Goal: Task Accomplishment & Management: Complete application form

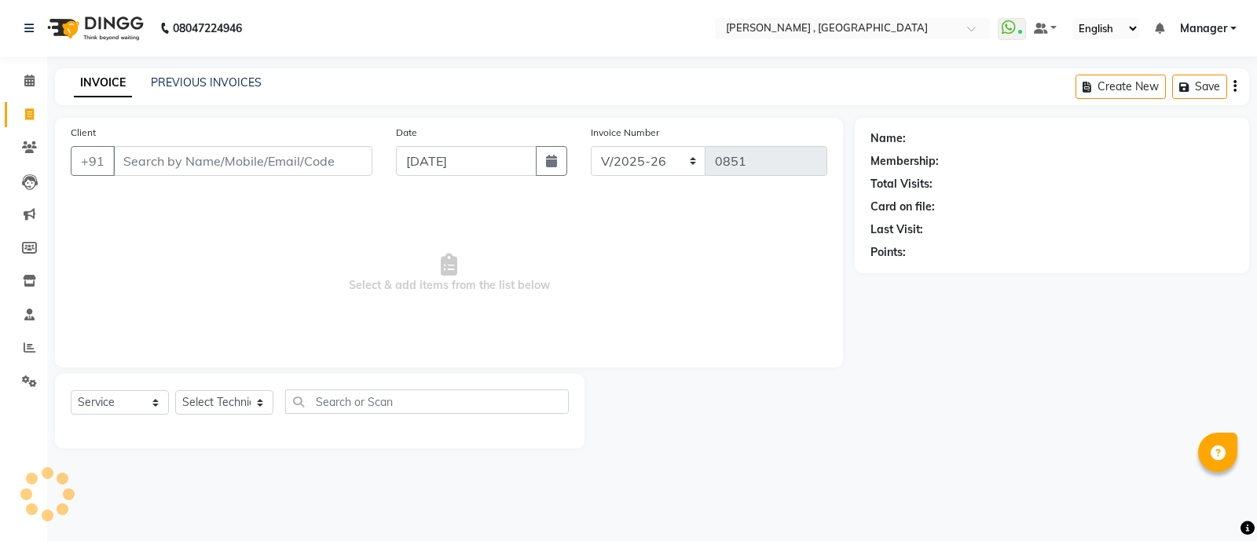
select select "6445"
select select "service"
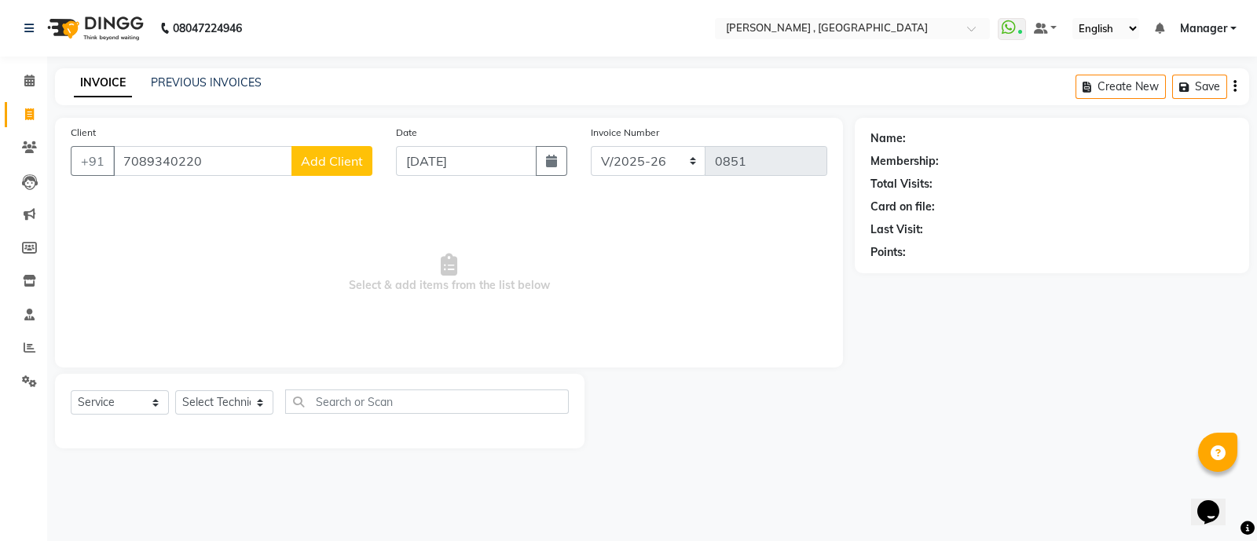
type input "7089340220"
click at [303, 152] on button "Add Client" at bounding box center [331, 161] width 81 height 30
select select "21"
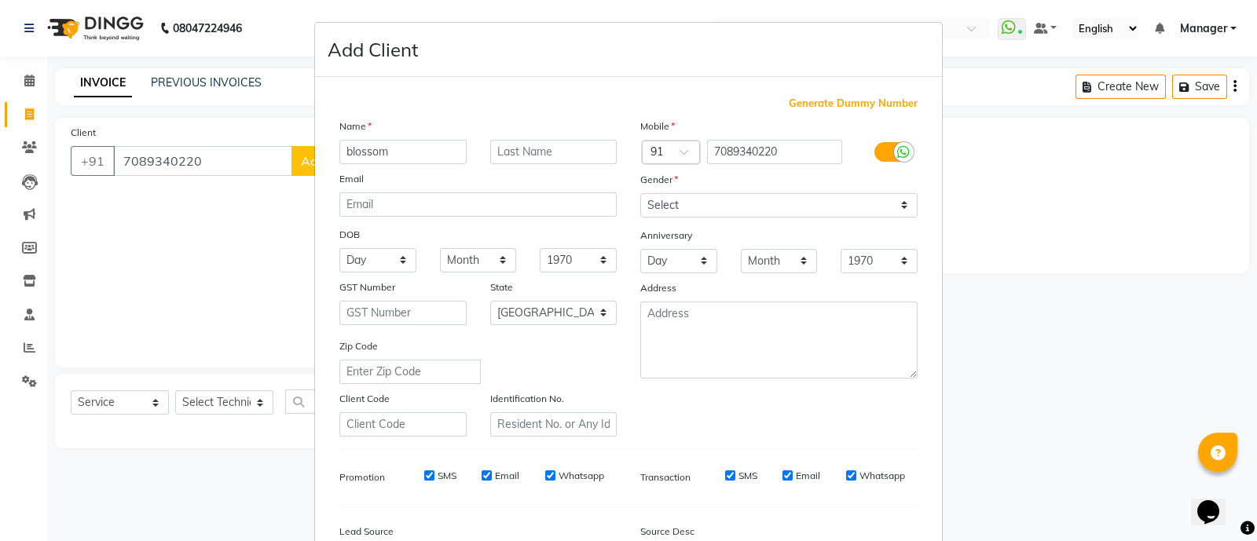
type input "blossom"
click at [686, 213] on select "Select [DEMOGRAPHIC_DATA] [DEMOGRAPHIC_DATA] Other Prefer Not To Say" at bounding box center [778, 205] width 277 height 24
select select "[DEMOGRAPHIC_DATA]"
click at [640, 194] on select "Select [DEMOGRAPHIC_DATA] [DEMOGRAPHIC_DATA] Other Prefer Not To Say" at bounding box center [778, 205] width 277 height 24
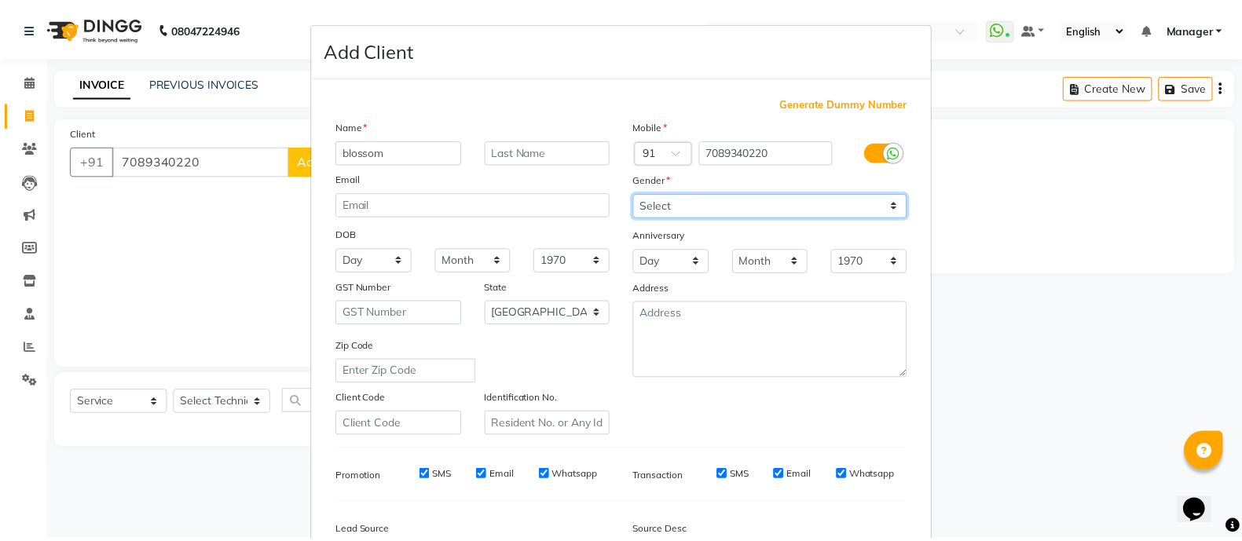
scroll to position [192, 0]
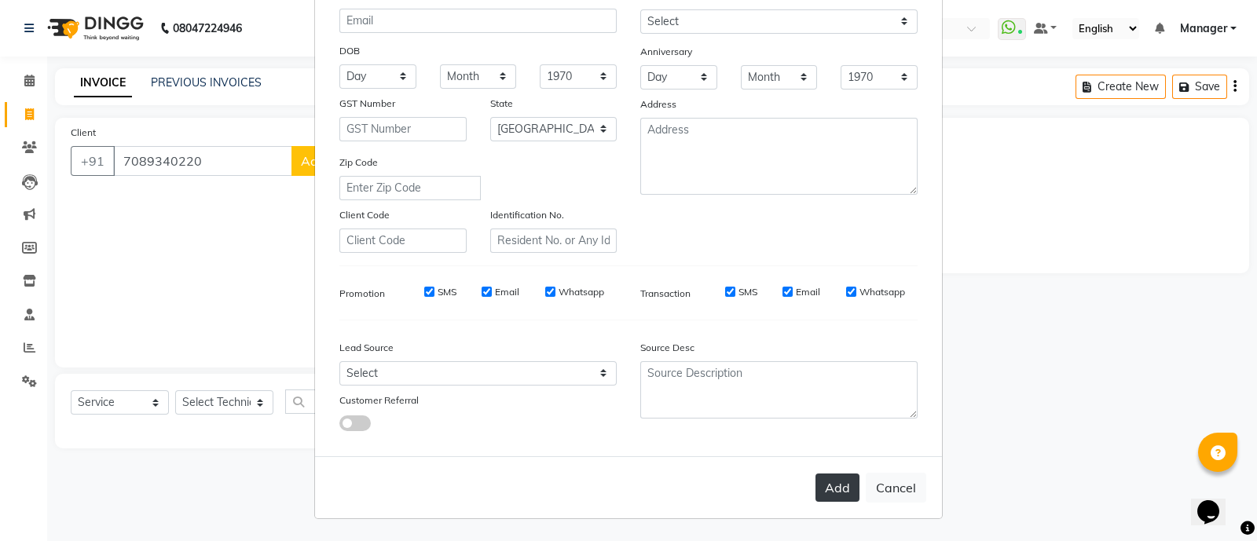
click at [836, 492] on button "Add" at bounding box center [837, 488] width 44 height 28
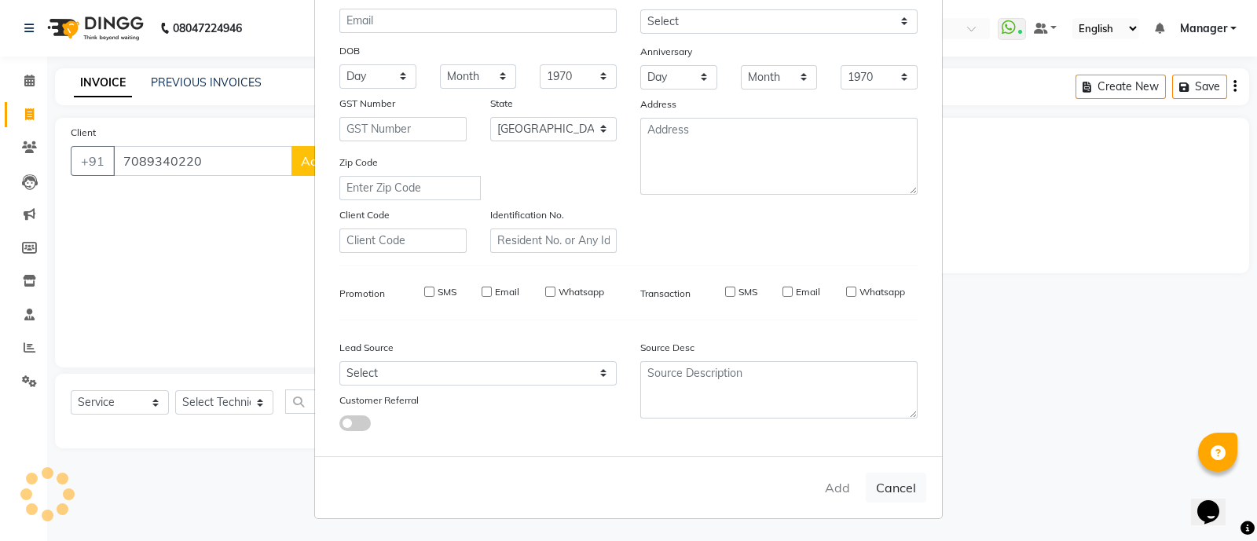
type input "70******20"
select select
select select "null"
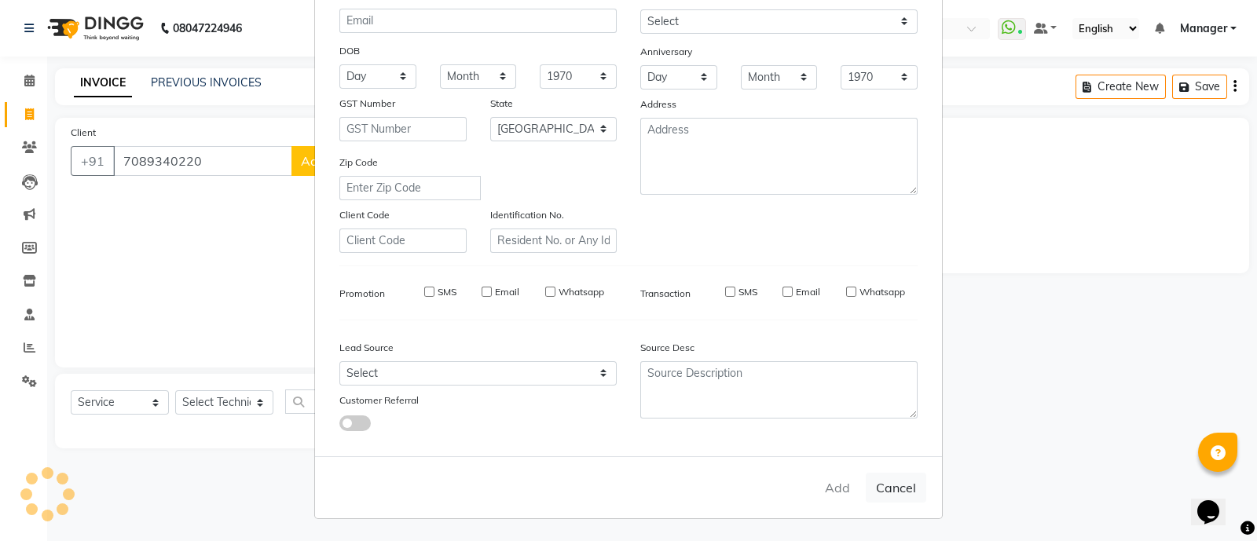
select select
checkbox input "false"
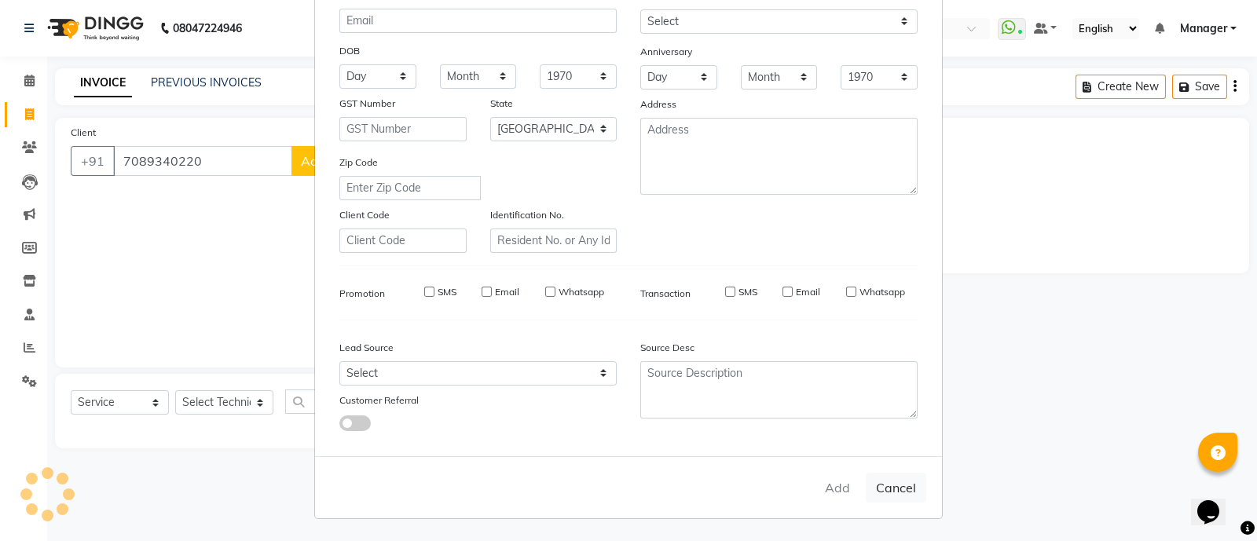
checkbox input "false"
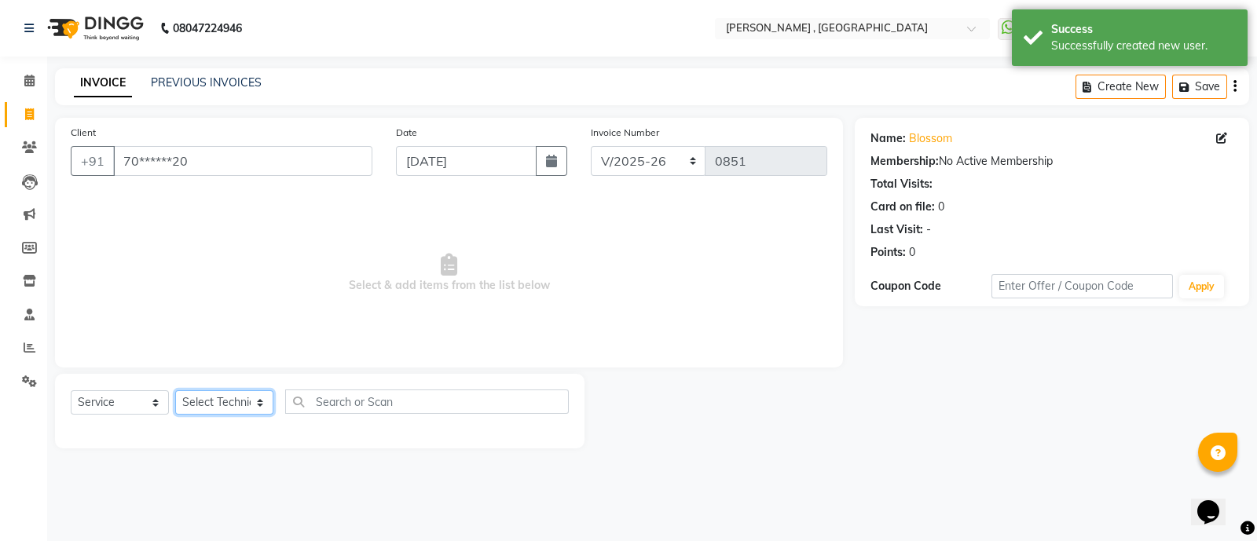
click at [241, 408] on select "Select Technician [PERSON_NAME] Manager [MEDICAL_DATA] [PERSON_NAME] sir [PERSO…" at bounding box center [224, 402] width 98 height 24
select select "83101"
click at [175, 391] on select "Select Technician [PERSON_NAME] Manager [MEDICAL_DATA] [PERSON_NAME] sir [PERSO…" at bounding box center [224, 402] width 98 height 24
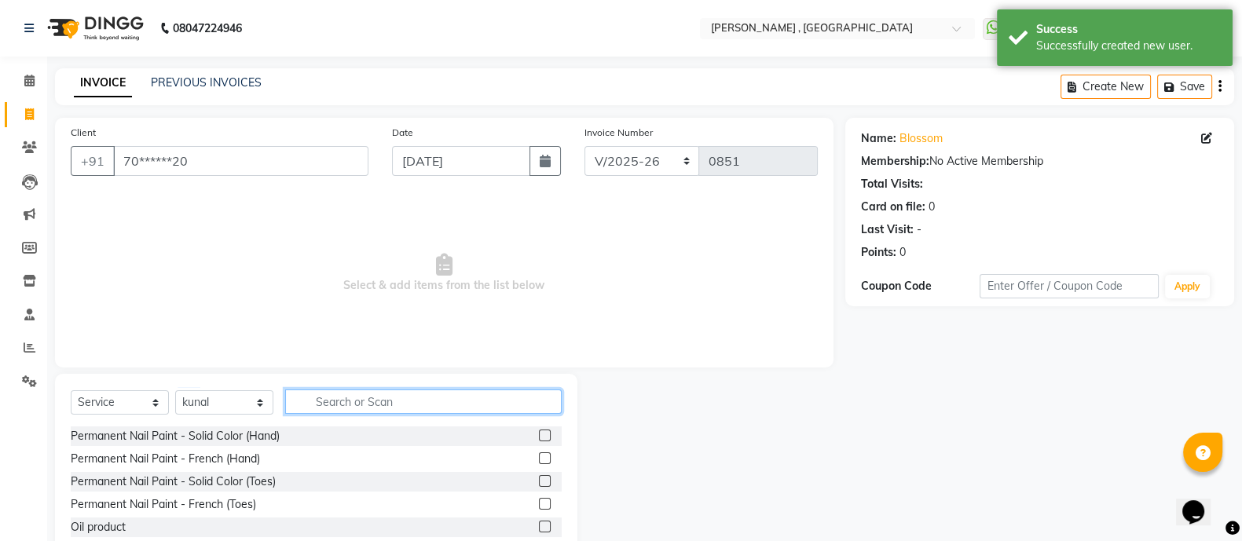
click at [324, 402] on input "text" at bounding box center [423, 402] width 276 height 24
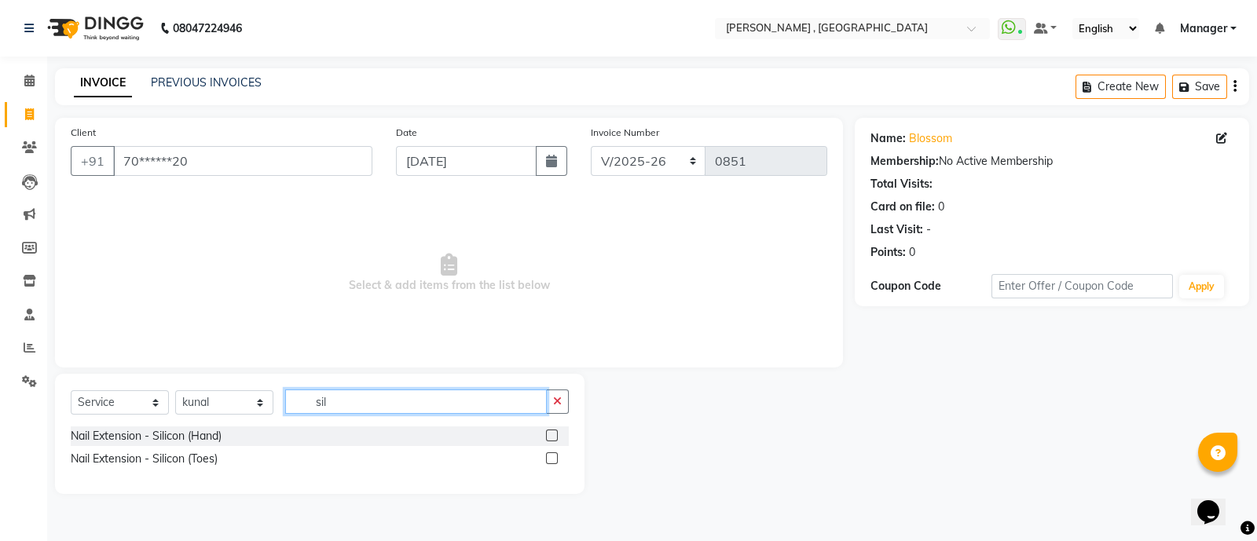
type input "sil"
click at [550, 432] on label at bounding box center [552, 436] width 12 height 12
click at [550, 432] on input "checkbox" at bounding box center [551, 436] width 10 height 10
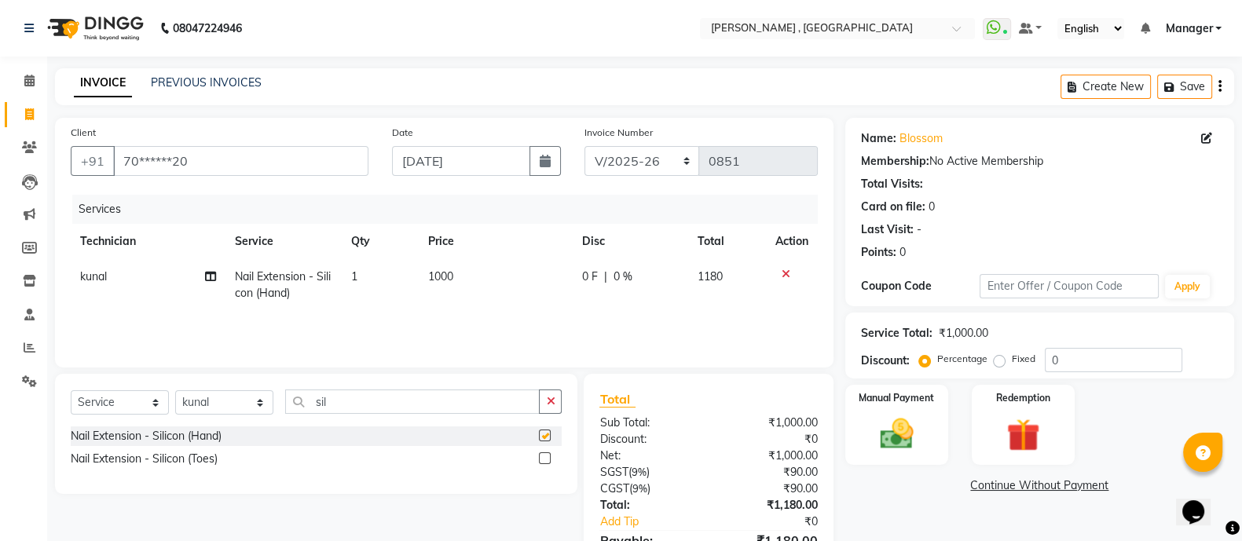
checkbox input "false"
click at [887, 415] on img at bounding box center [897, 433] width 56 height 39
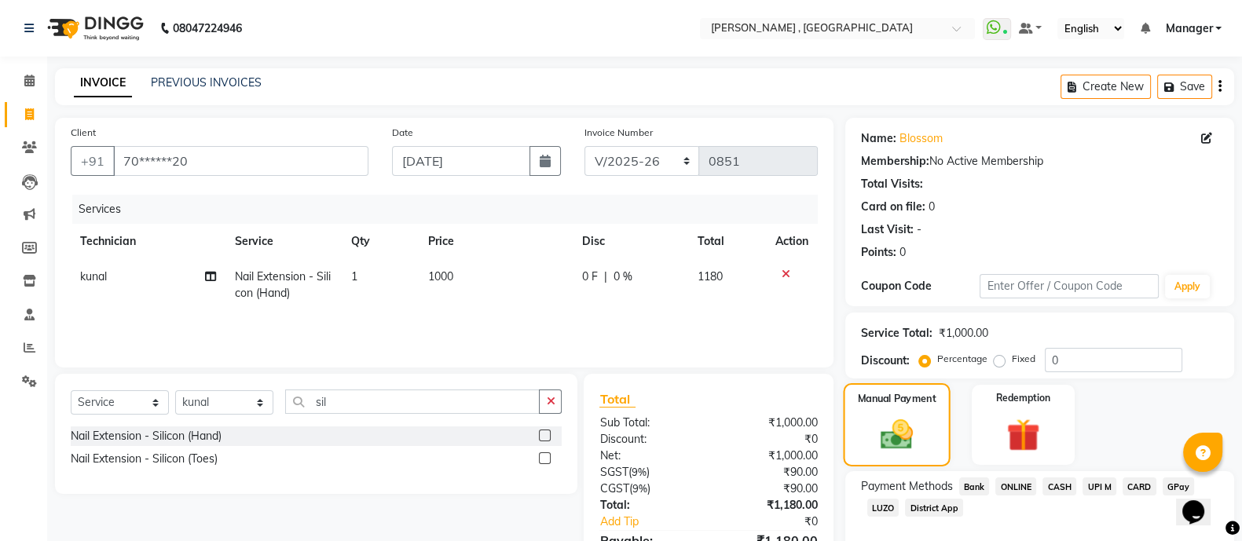
scroll to position [87, 0]
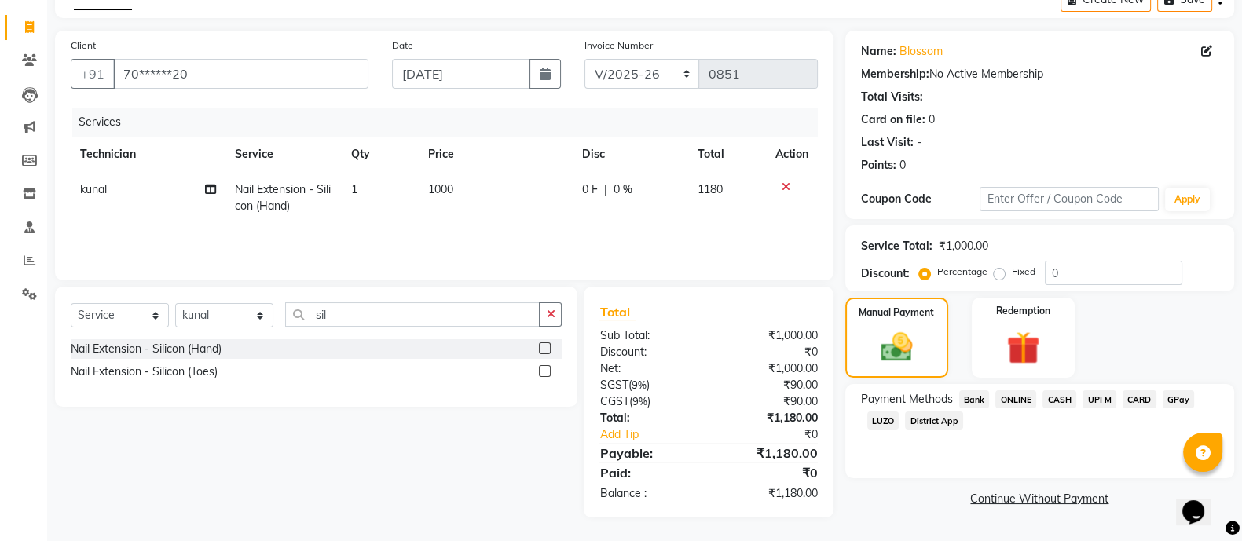
click at [1021, 394] on span "ONLINE" at bounding box center [1015, 399] width 41 height 18
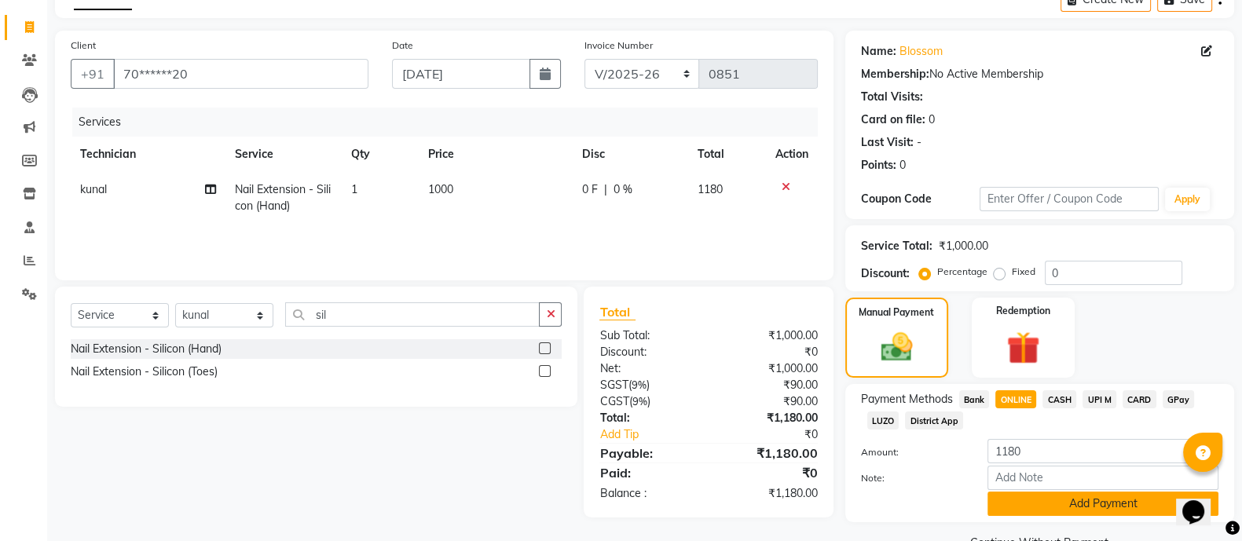
click at [1123, 499] on button "Add Payment" at bounding box center [1102, 504] width 231 height 24
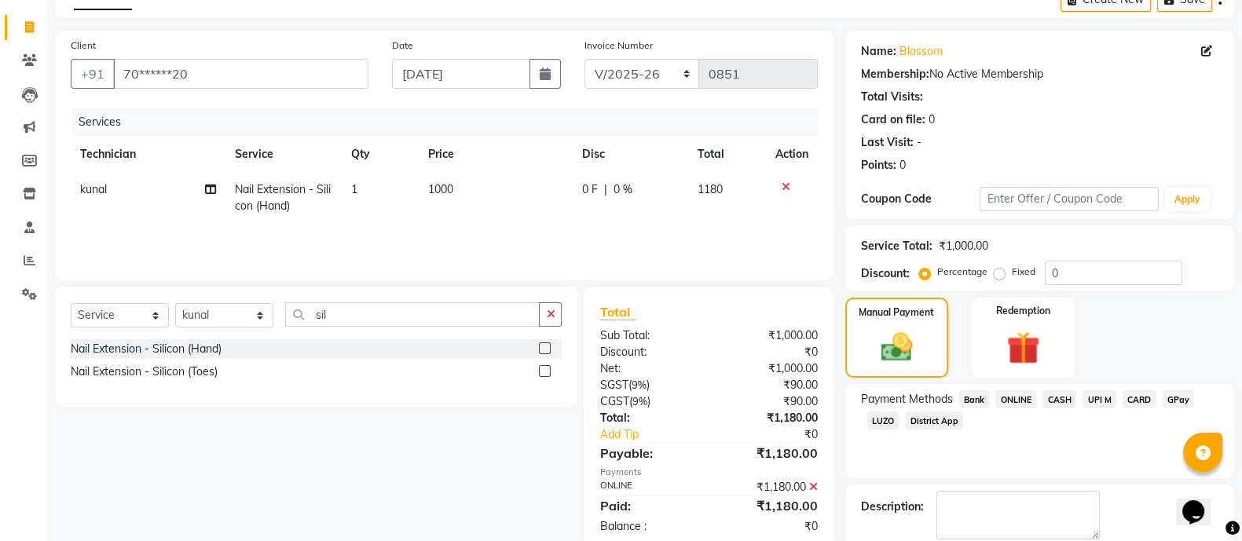
scroll to position [168, 0]
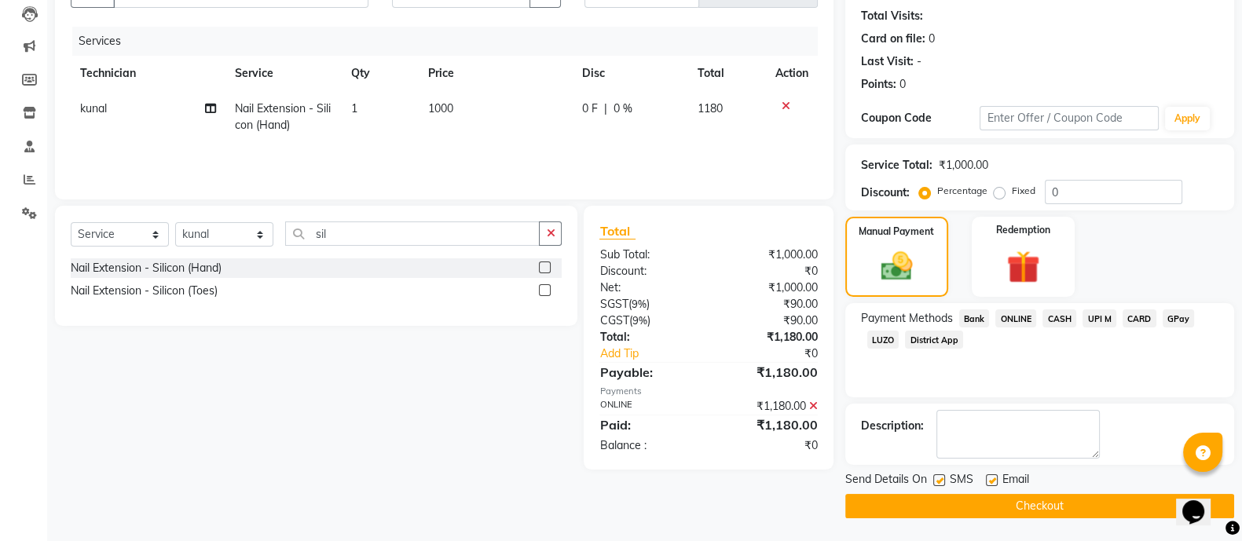
click at [1123, 499] on button "Checkout" at bounding box center [1039, 506] width 389 height 24
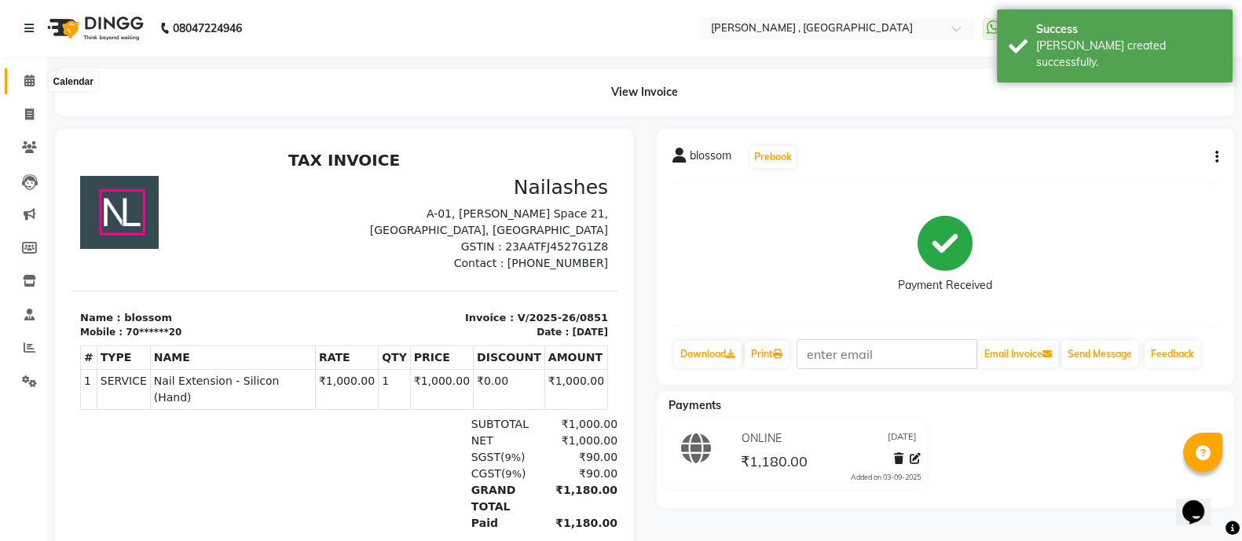
click at [31, 82] on icon at bounding box center [29, 81] width 10 height 12
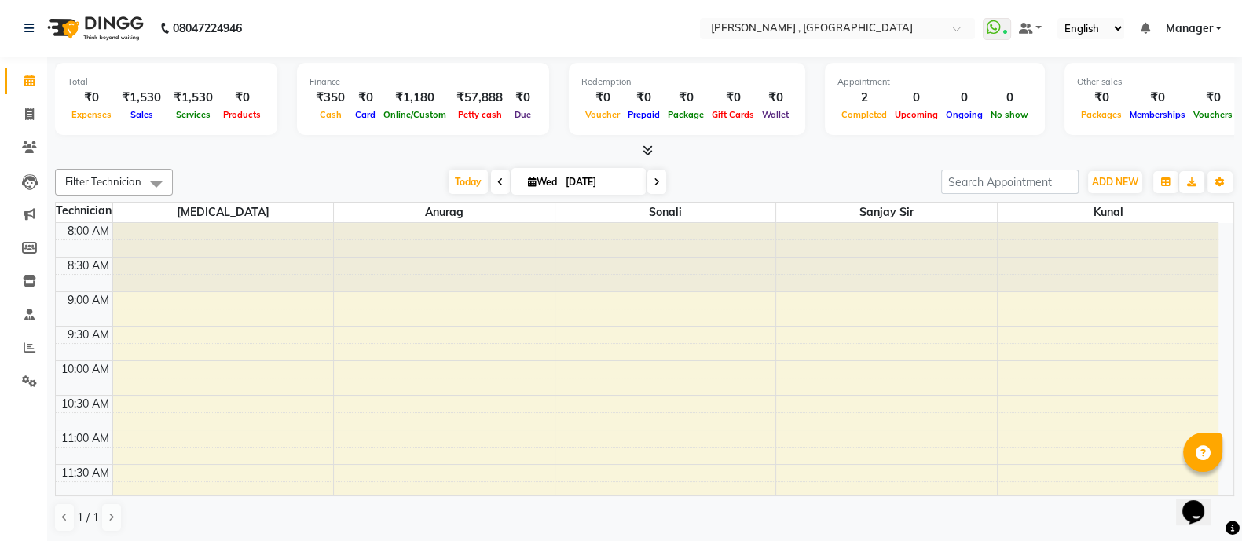
click at [31, 82] on icon at bounding box center [29, 81] width 10 height 12
click at [29, 104] on link "Invoice" at bounding box center [24, 115] width 38 height 26
select select "service"
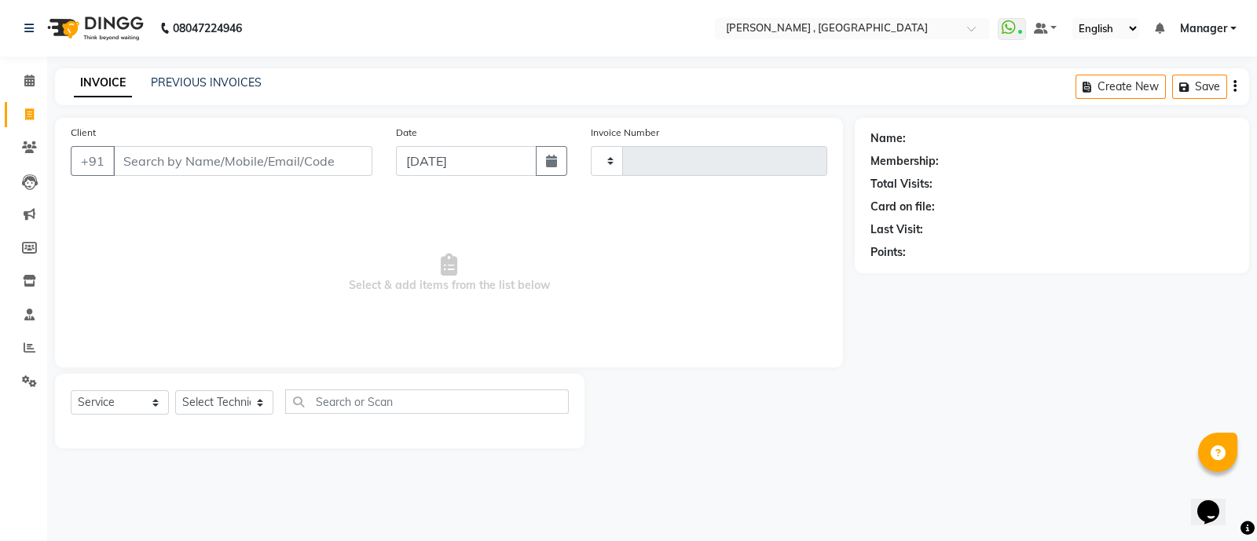
type input "0852"
select select "6445"
click at [248, 400] on select "Select Technician [PERSON_NAME] Manager [MEDICAL_DATA] [PERSON_NAME] sir [PERSO…" at bounding box center [224, 402] width 98 height 24
select select "83101"
click at [175, 391] on select "Select Technician [PERSON_NAME] Manager [MEDICAL_DATA] [PERSON_NAME] sir [PERSO…" at bounding box center [224, 402] width 98 height 24
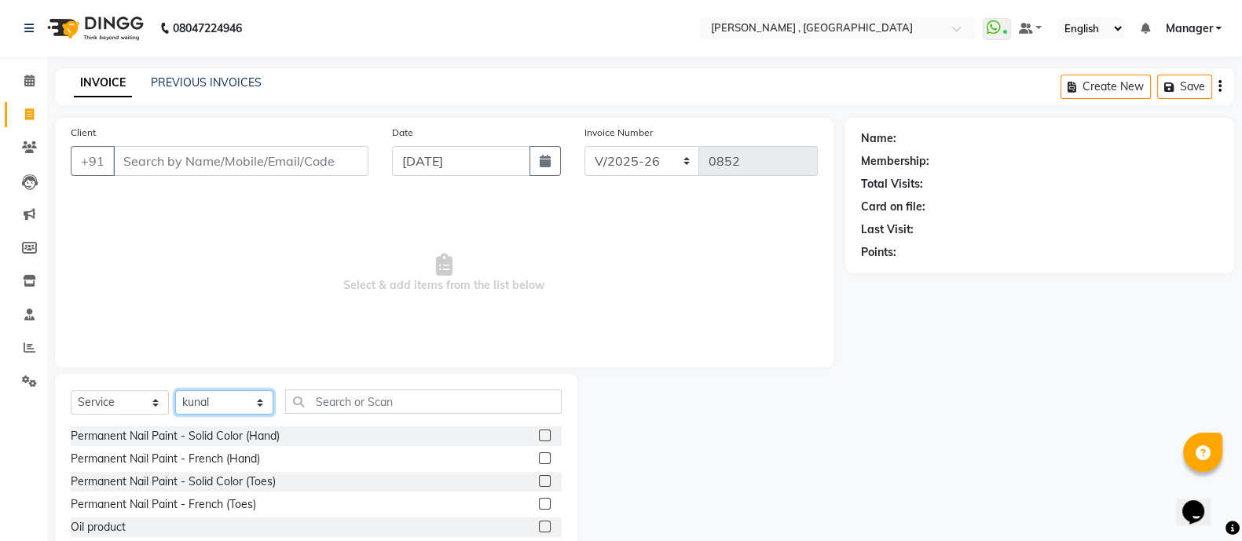
scroll to position [88, 0]
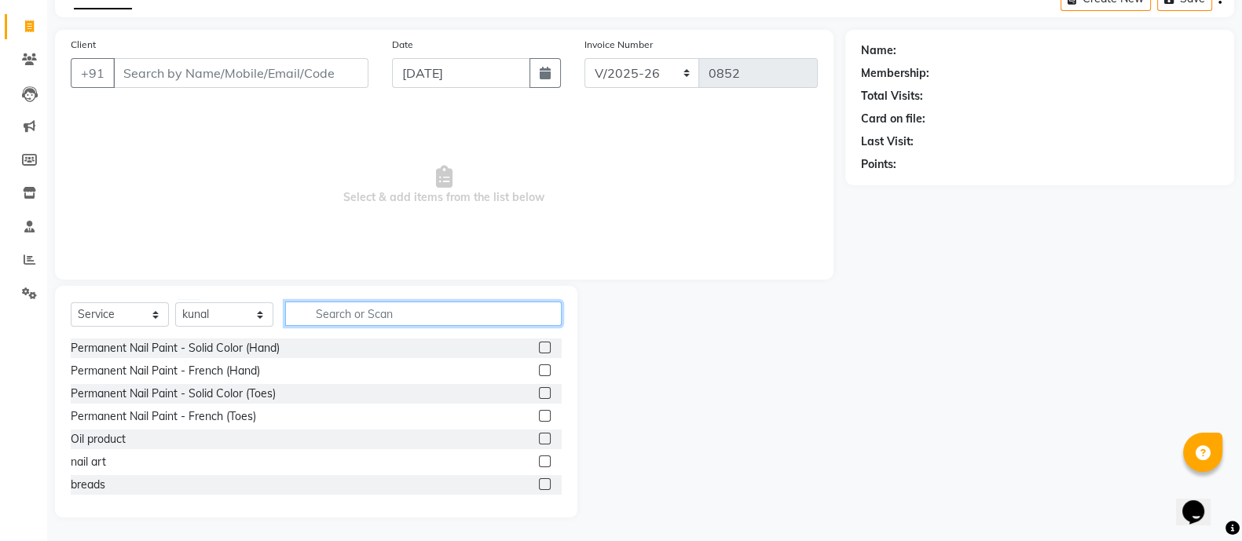
click at [412, 314] on input "text" at bounding box center [423, 314] width 276 height 24
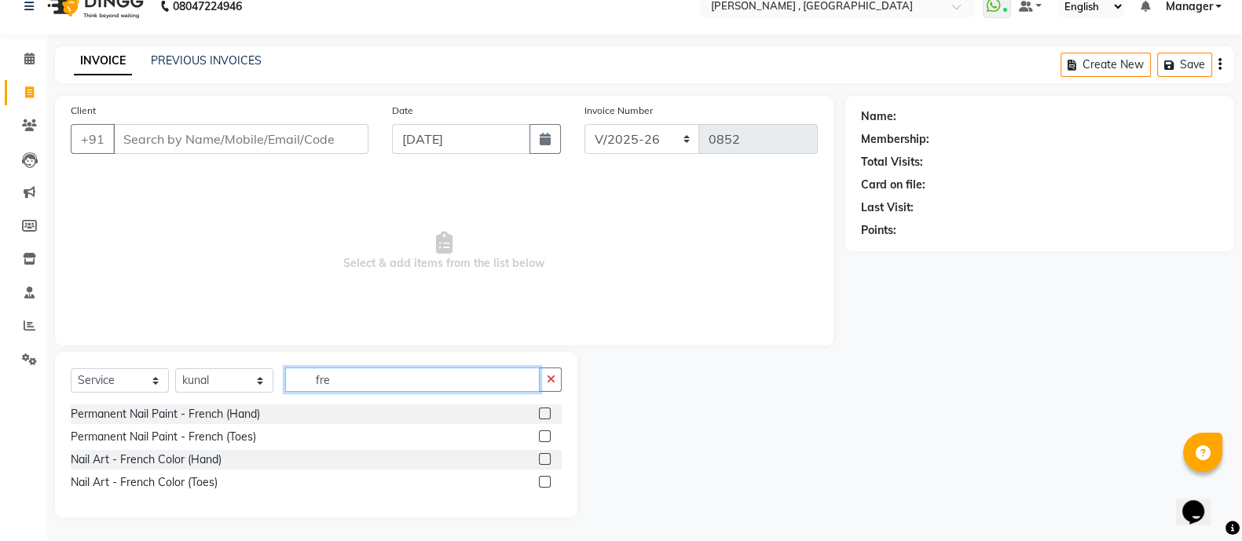
scroll to position [22, 0]
type input "fren"
click at [540, 457] on label at bounding box center [545, 459] width 12 height 12
click at [540, 457] on input "checkbox" at bounding box center [544, 460] width 10 height 10
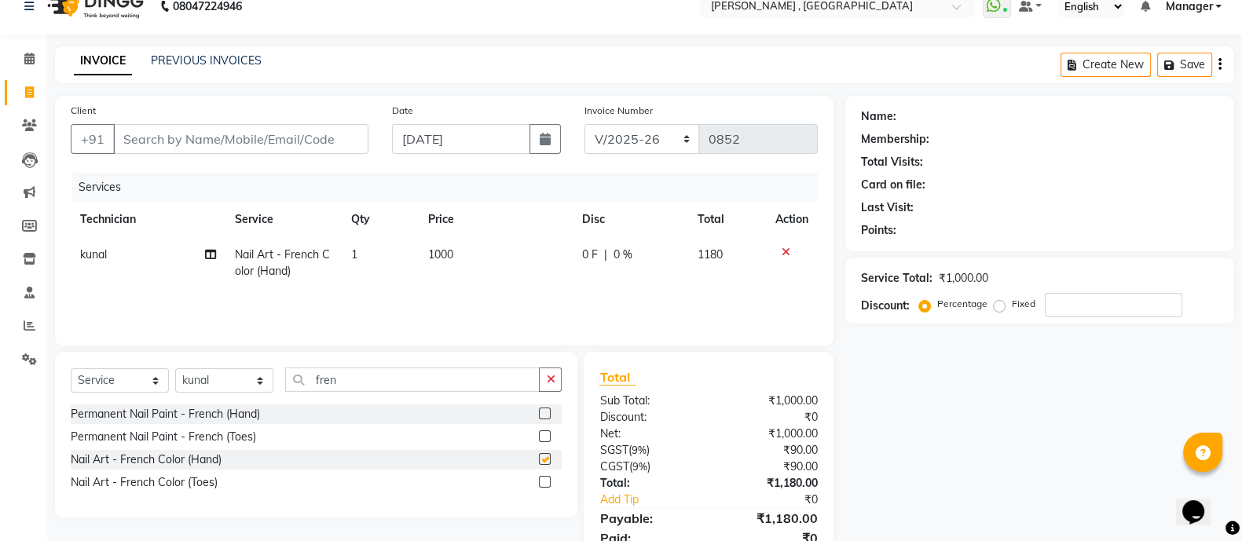
checkbox input "false"
click at [553, 374] on icon "button" at bounding box center [550, 379] width 9 height 11
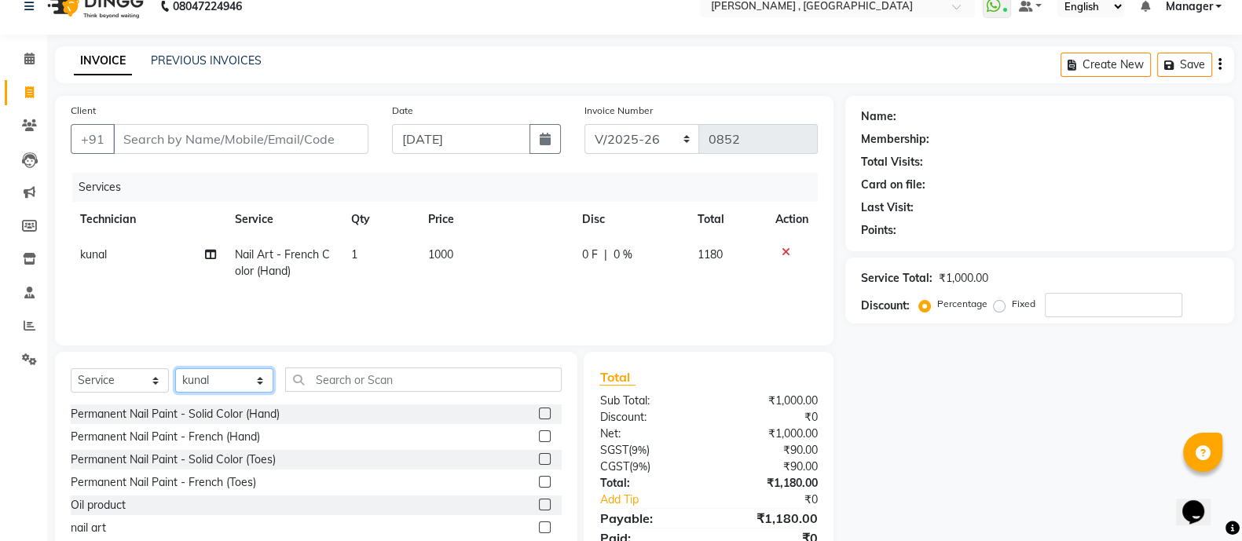
click at [228, 390] on select "Select Technician [PERSON_NAME] Manager [MEDICAL_DATA] [PERSON_NAME] sir [PERSO…" at bounding box center [224, 380] width 98 height 24
select select "48913"
click at [175, 369] on select "Select Technician [PERSON_NAME] Manager [MEDICAL_DATA] [PERSON_NAME] sir [PERSO…" at bounding box center [224, 380] width 98 height 24
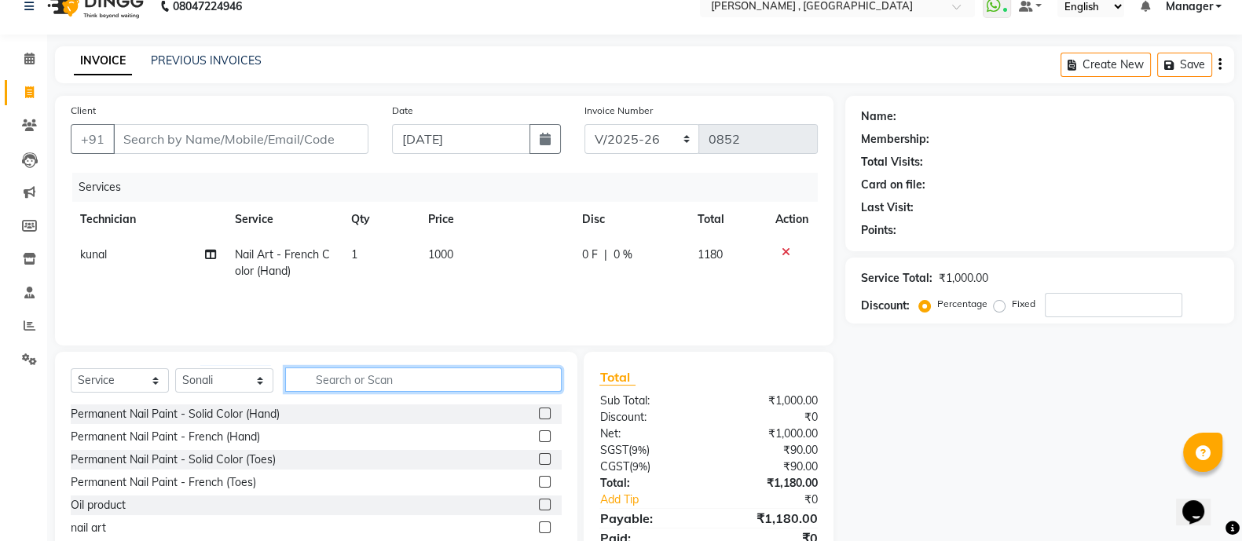
click at [323, 386] on input "text" at bounding box center [423, 380] width 276 height 24
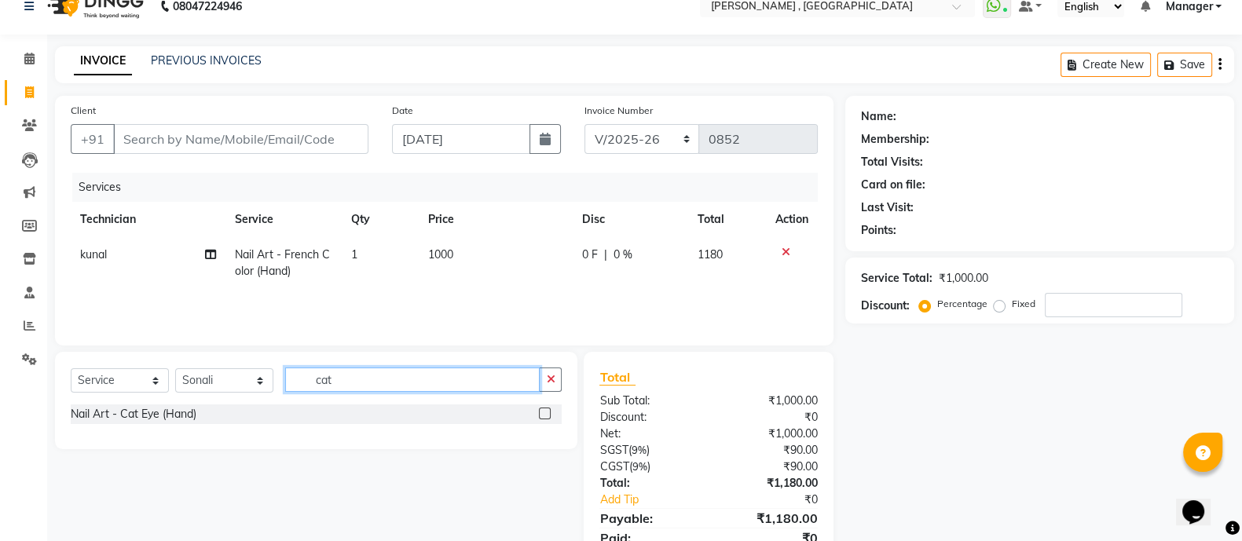
type input "cat"
click at [541, 418] on label at bounding box center [545, 414] width 12 height 12
click at [541, 418] on input "checkbox" at bounding box center [544, 414] width 10 height 10
checkbox input "true"
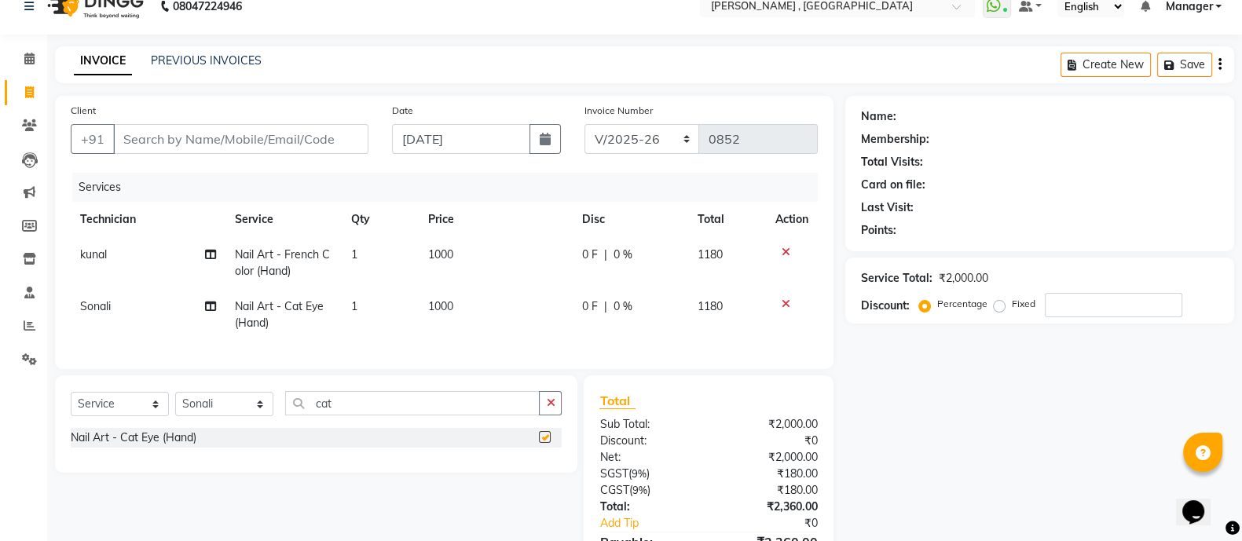
click at [541, 415] on button "button" at bounding box center [550, 403] width 23 height 24
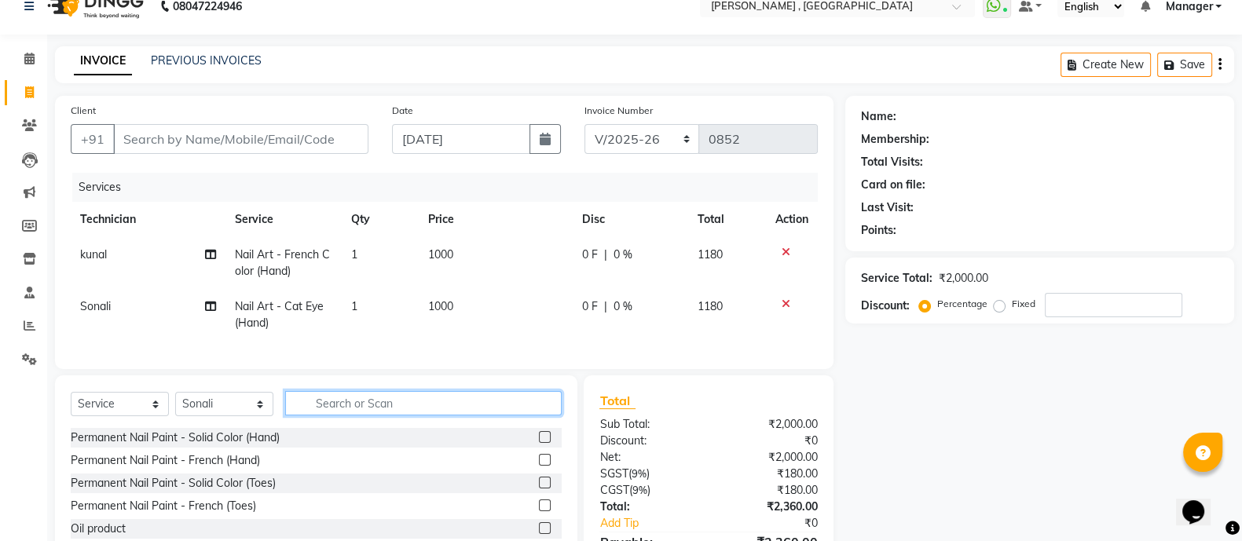
click at [541, 415] on input "text" at bounding box center [423, 403] width 276 height 24
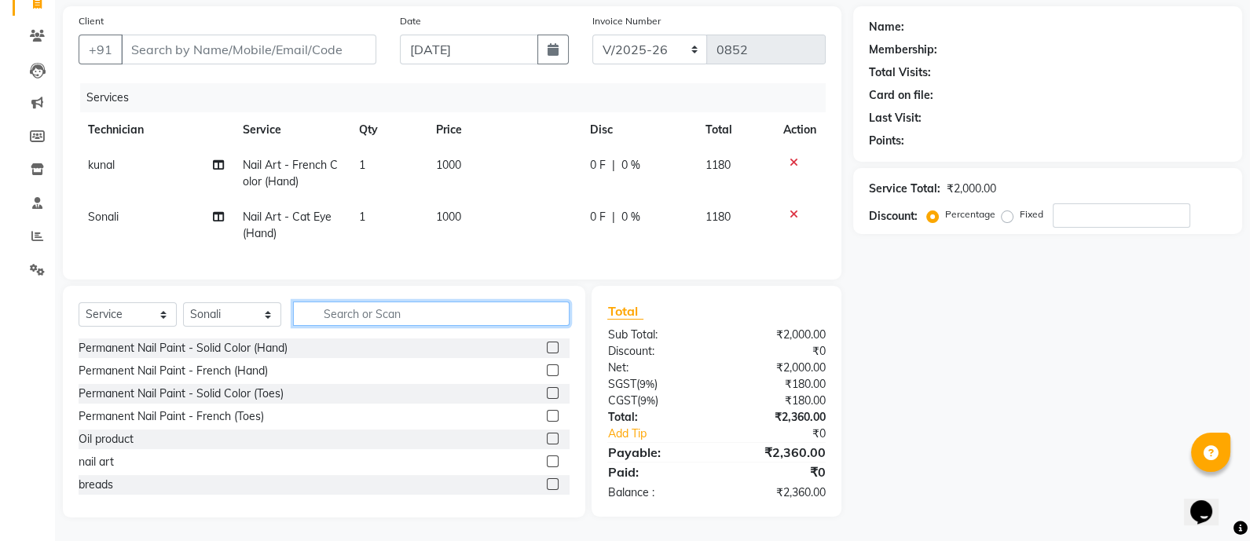
scroll to position [51, 0]
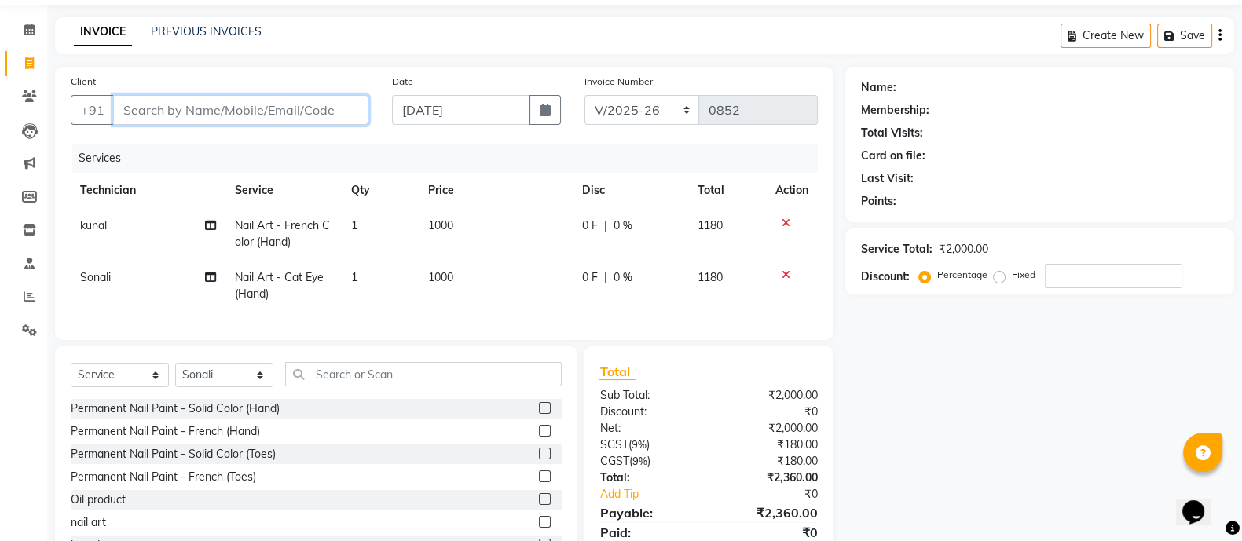
click at [327, 120] on input "Client" at bounding box center [240, 110] width 255 height 30
type input "7"
type input "0"
type input "7869941803"
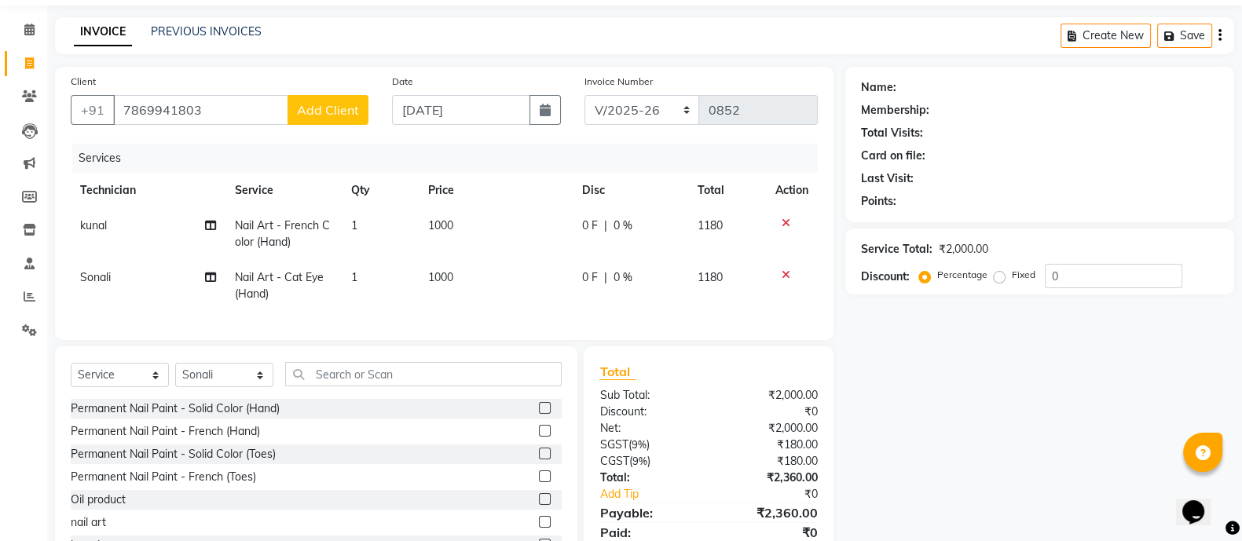
click at [327, 120] on button "Add Client" at bounding box center [327, 110] width 81 height 30
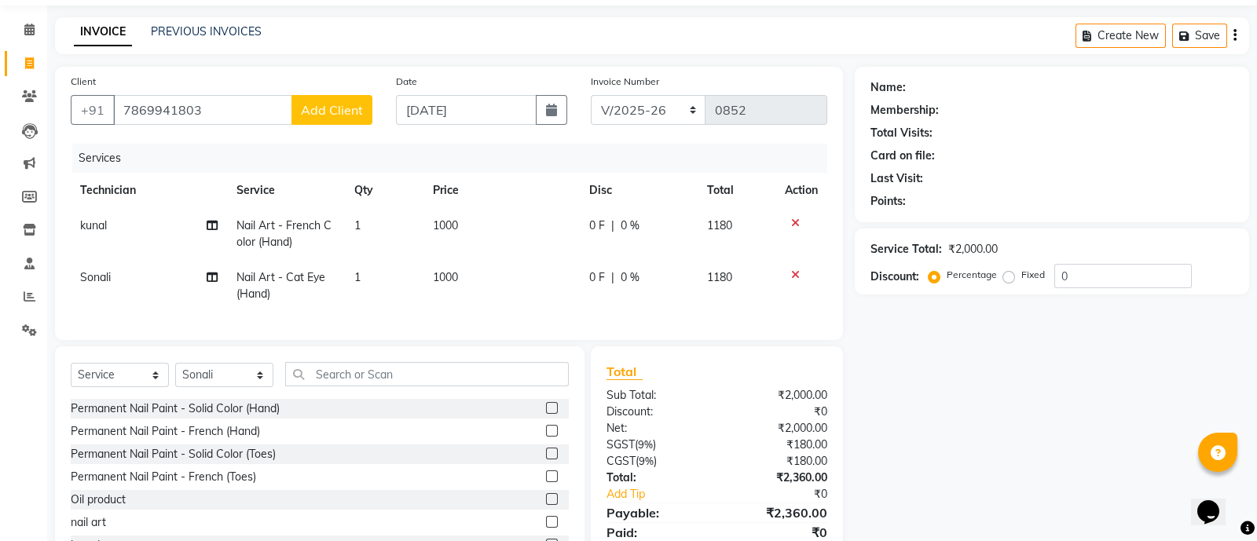
select select "21"
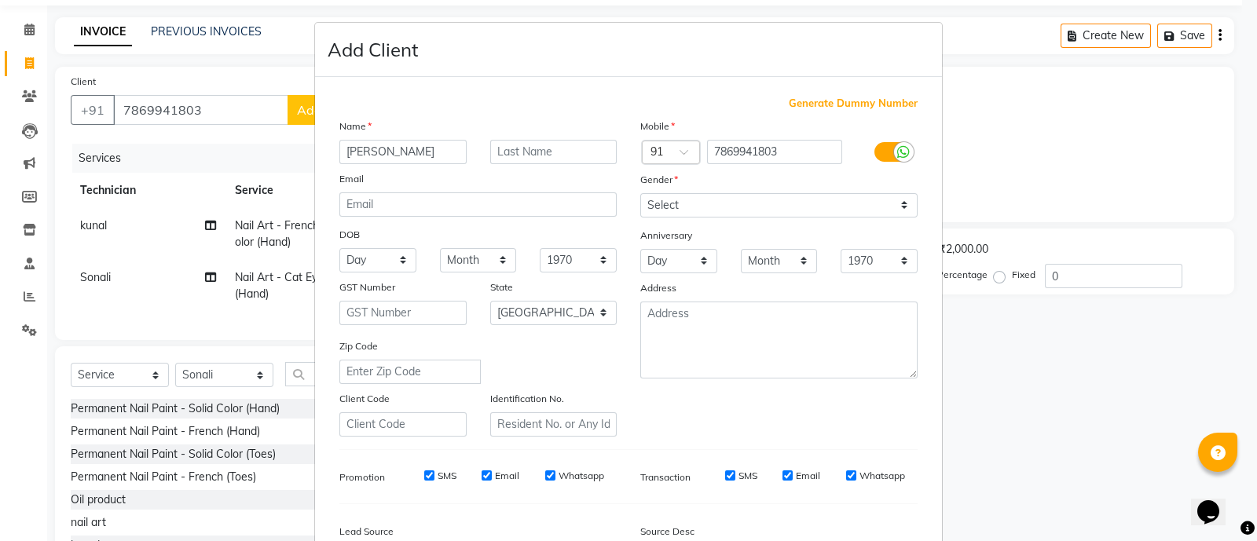
type input "[PERSON_NAME]"
click at [640, 212] on select "Select [DEMOGRAPHIC_DATA] [DEMOGRAPHIC_DATA] Other Prefer Not To Say" at bounding box center [778, 205] width 277 height 24
select select "[DEMOGRAPHIC_DATA]"
click at [640, 194] on select "Select [DEMOGRAPHIC_DATA] [DEMOGRAPHIC_DATA] Other Prefer Not To Say" at bounding box center [778, 205] width 277 height 24
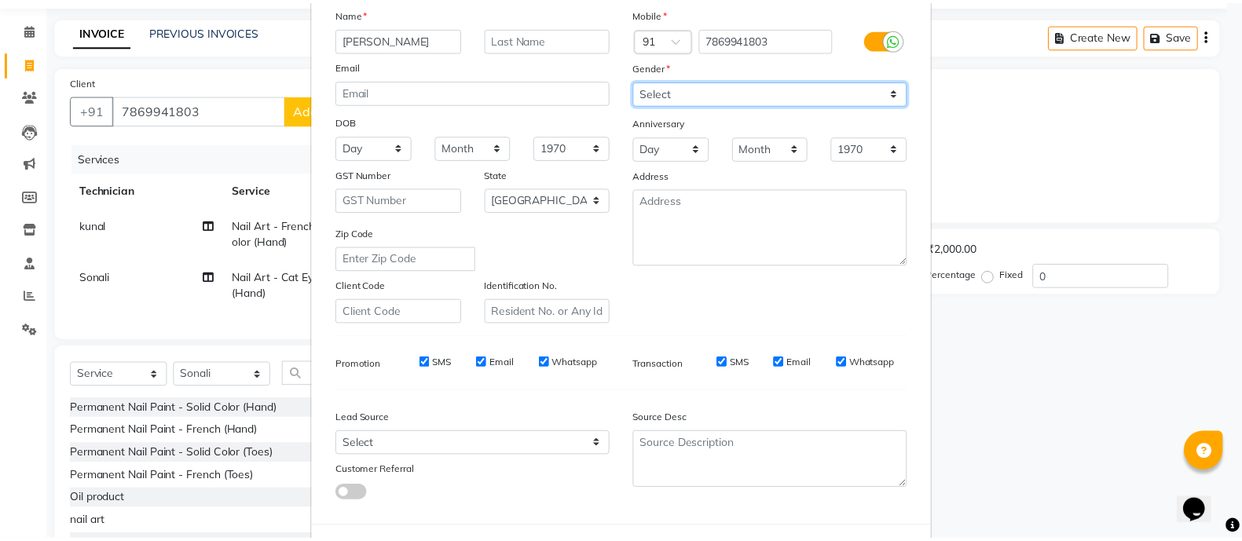
scroll to position [192, 0]
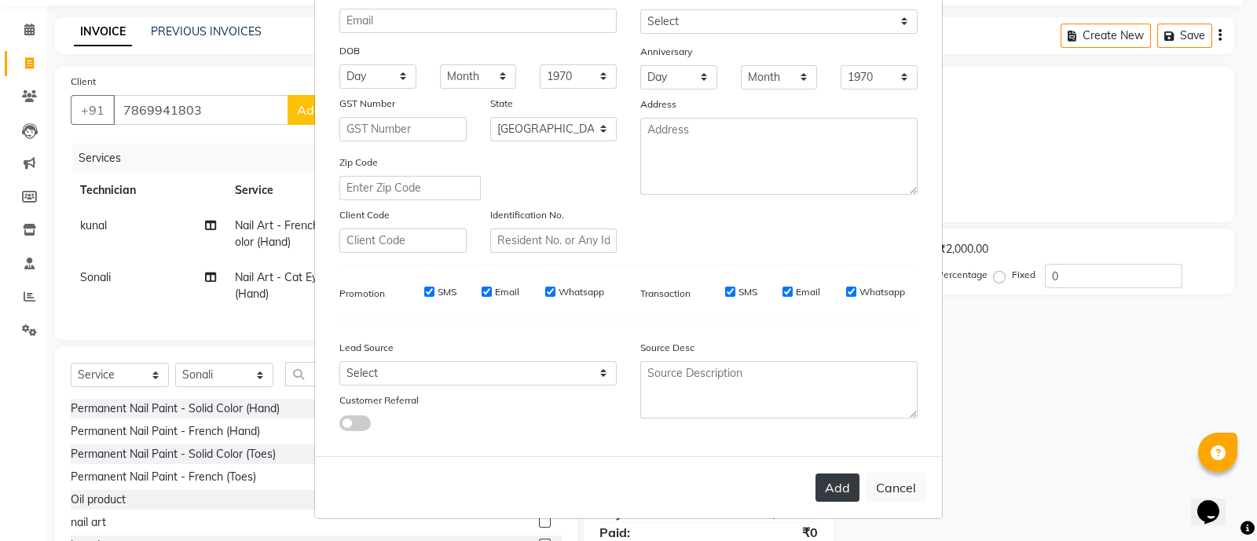
click at [833, 500] on button "Add" at bounding box center [837, 488] width 44 height 28
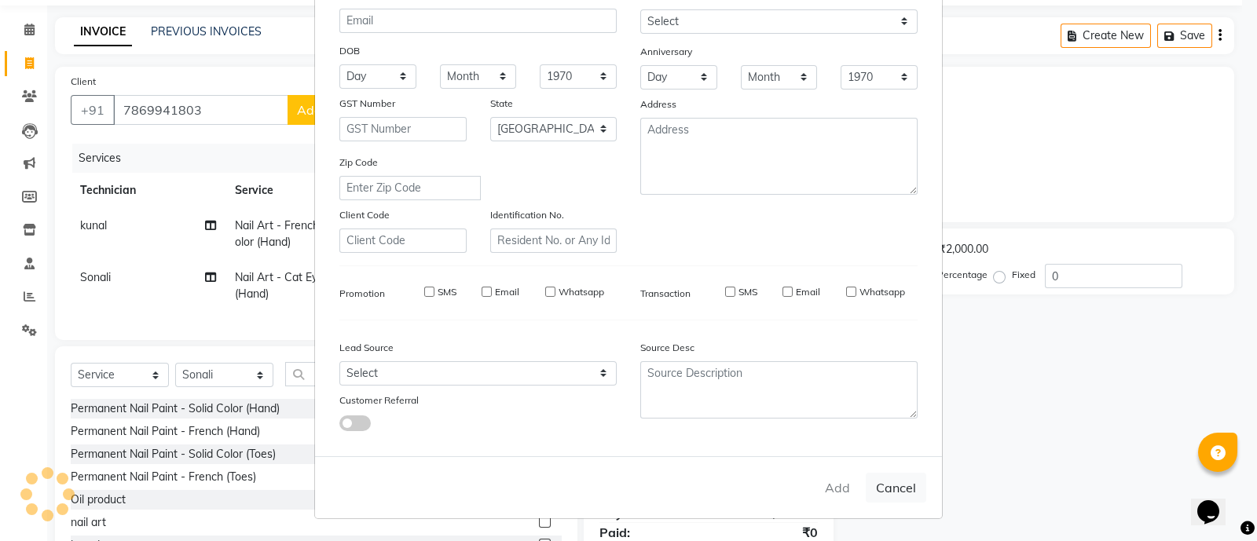
type input "78******03"
select select
select select "null"
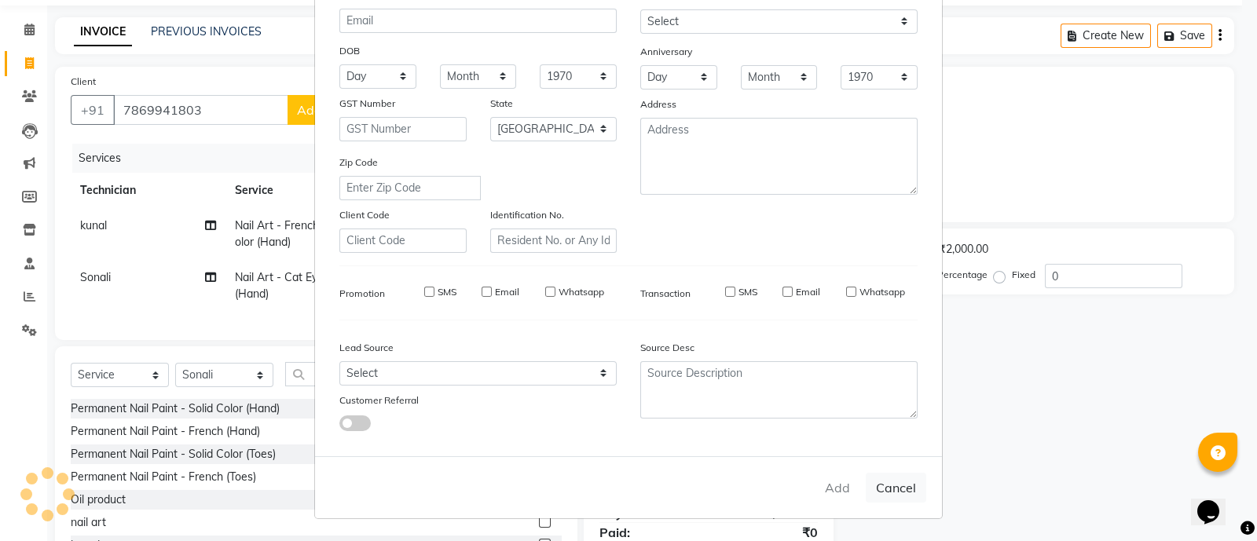
select select
checkbox input "false"
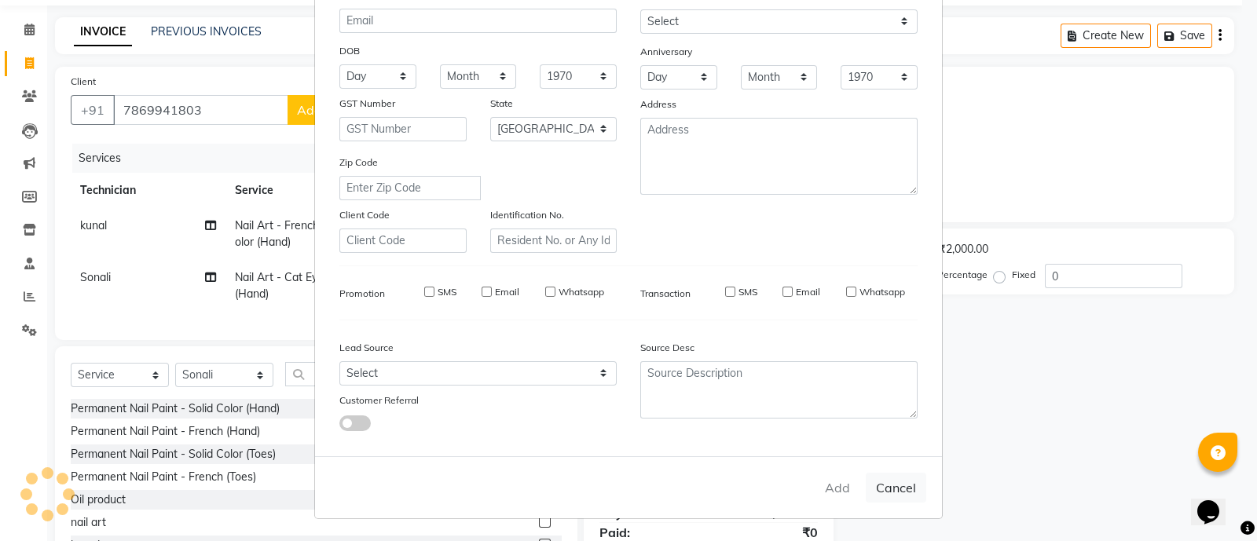
checkbox input "false"
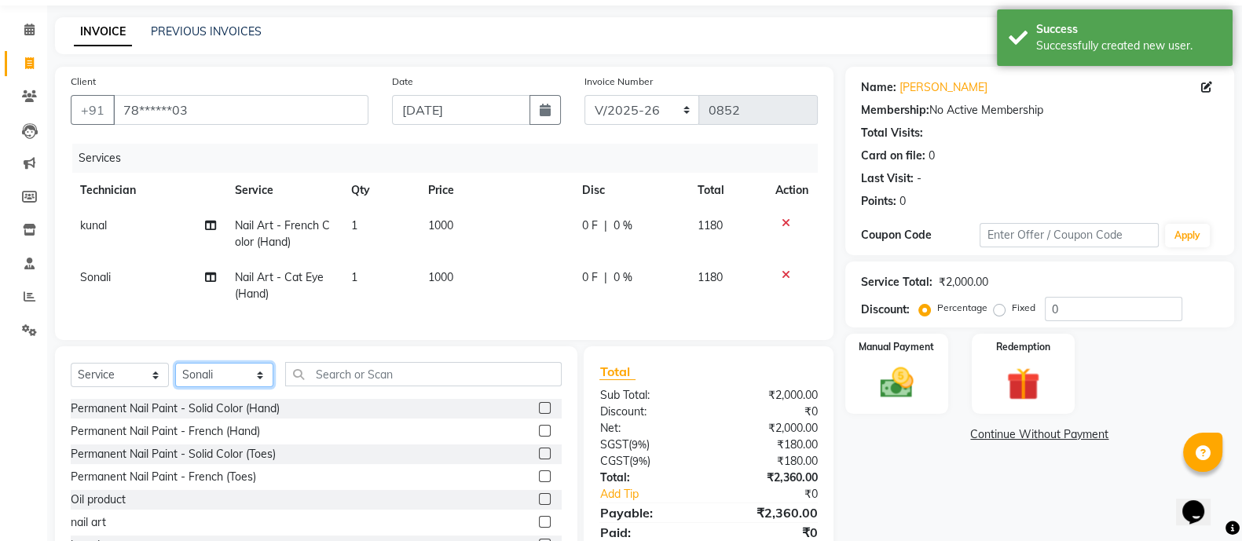
click at [250, 387] on select "Select Technician [PERSON_NAME] Manager [MEDICAL_DATA] [PERSON_NAME] sir [PERSO…" at bounding box center [224, 375] width 98 height 24
select select "83101"
click at [175, 379] on select "Select Technician [PERSON_NAME] Manager [MEDICAL_DATA] [PERSON_NAME] sir [PERSO…" at bounding box center [224, 375] width 98 height 24
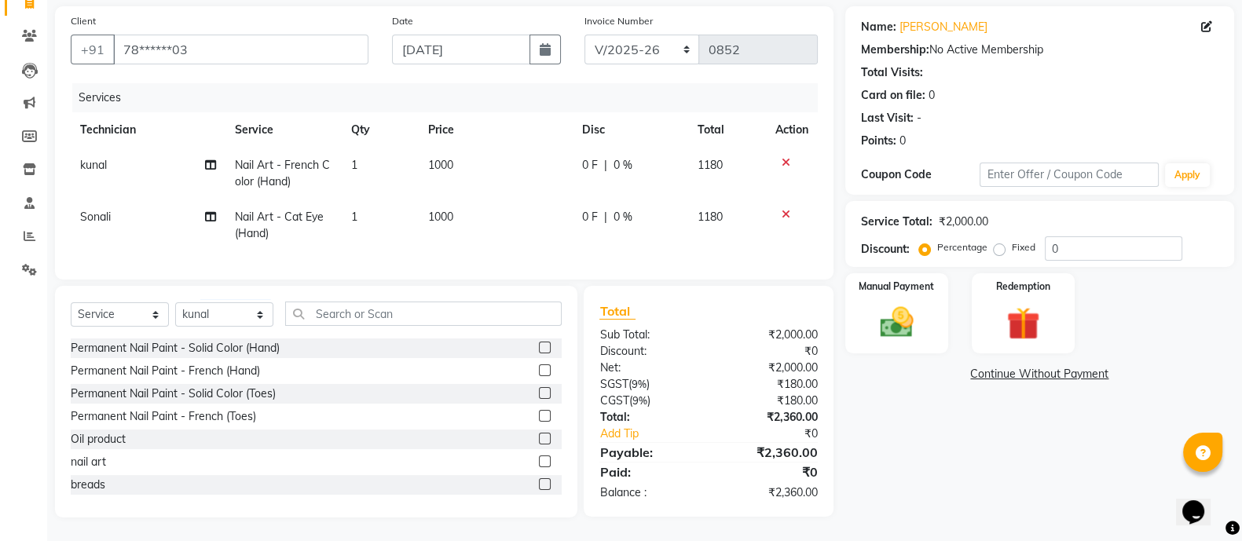
click at [539, 464] on label at bounding box center [545, 462] width 12 height 12
click at [539, 464] on input "checkbox" at bounding box center [544, 462] width 10 height 10
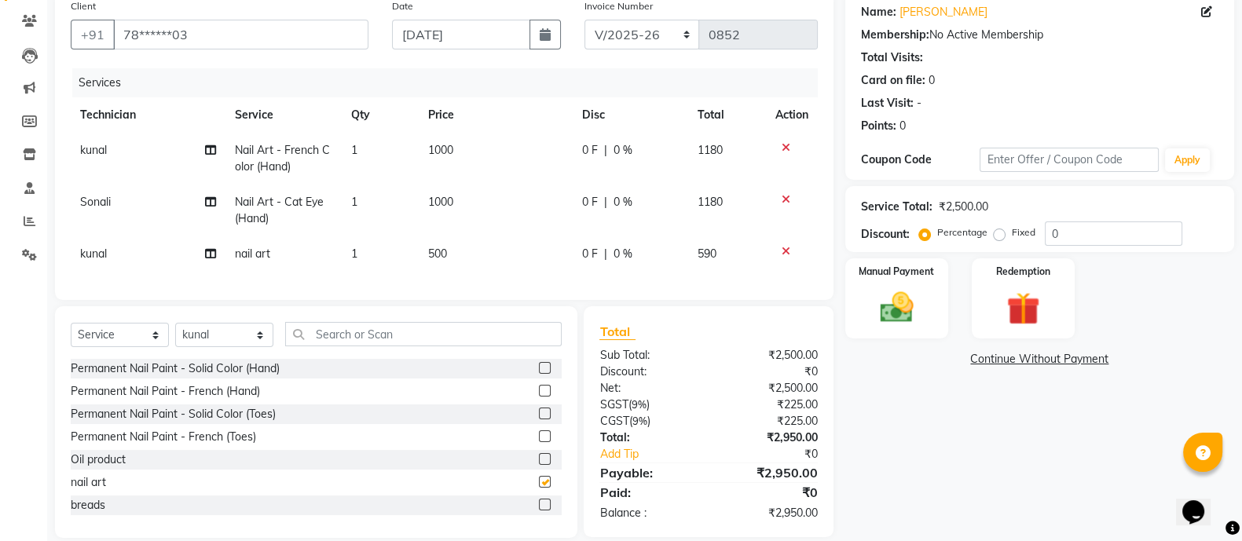
checkbox input "false"
click at [1012, 236] on label "Fixed" at bounding box center [1024, 232] width 24 height 14
click at [1001, 236] on input "Fixed" at bounding box center [1002, 232] width 11 height 11
radio input "true"
click at [1094, 218] on div "Service Total: ₹2,500.00 Discount: Percentage Fixed 0" at bounding box center [1039, 218] width 357 height 53
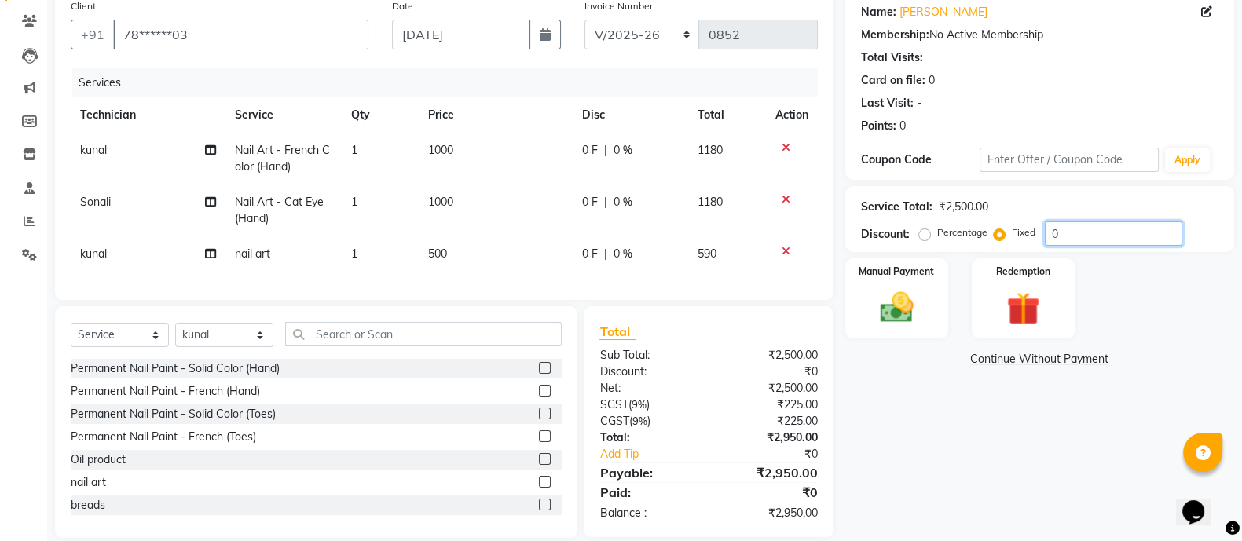
click at [1092, 225] on input "0" at bounding box center [1113, 233] width 137 height 24
type input "450"
click at [909, 309] on img at bounding box center [897, 306] width 56 height 39
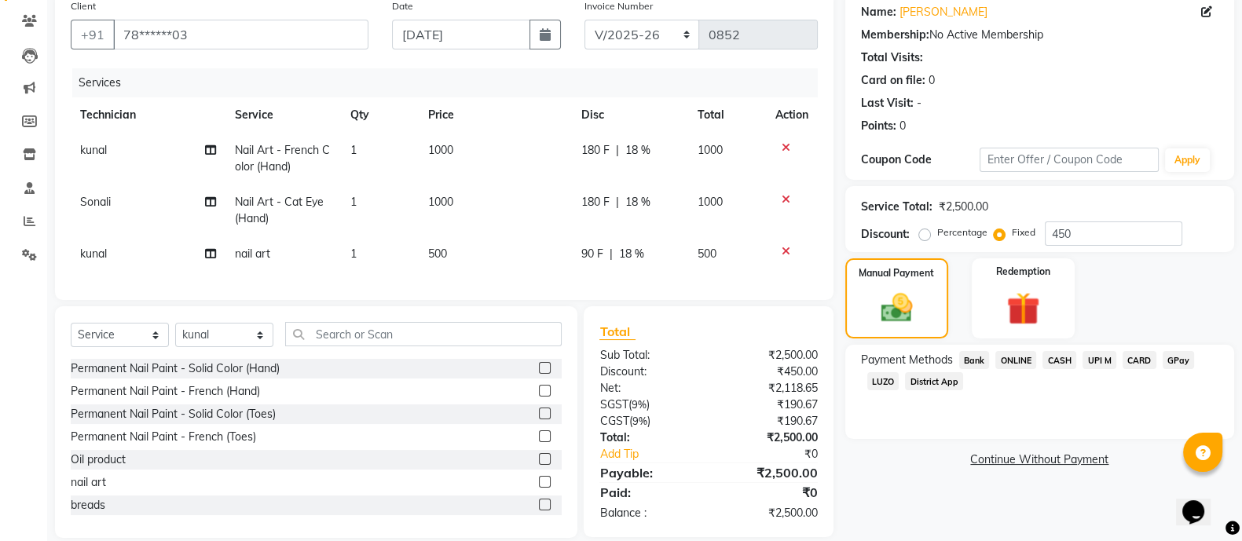
click at [1008, 355] on span "ONLINE" at bounding box center [1015, 360] width 41 height 18
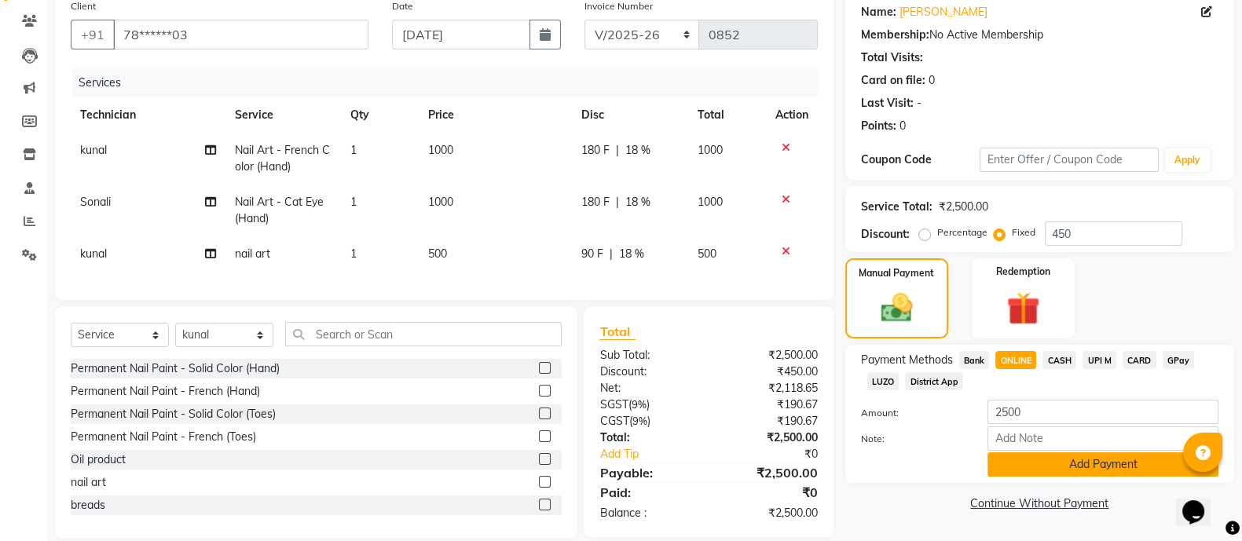
click at [1056, 454] on button "Add Payment" at bounding box center [1102, 464] width 231 height 24
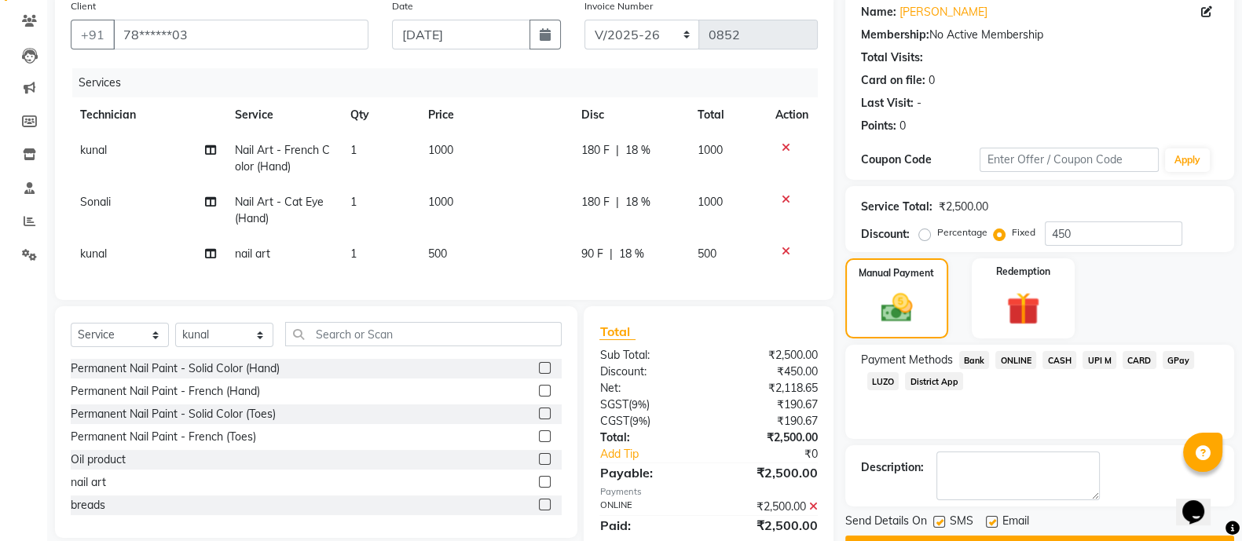
scroll to position [194, 0]
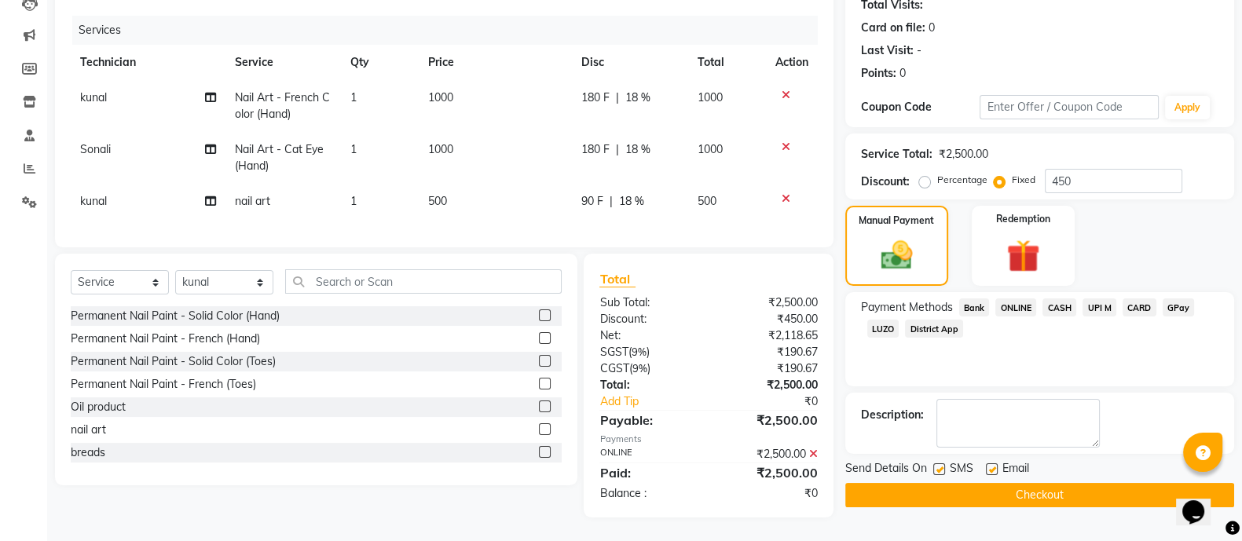
click at [1060, 483] on button "Checkout" at bounding box center [1039, 495] width 389 height 24
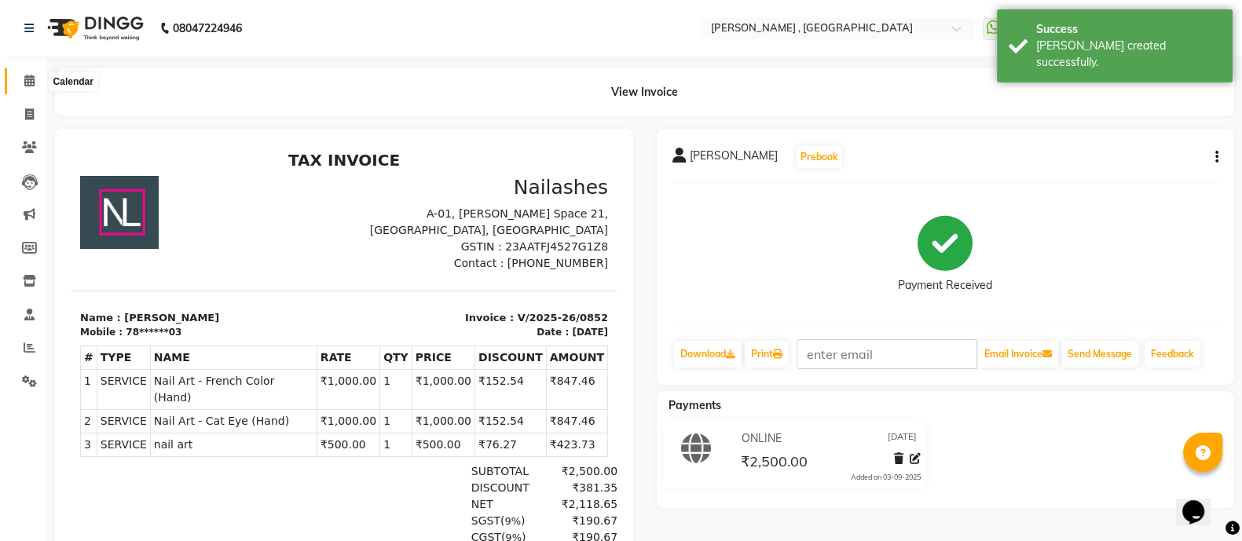
click at [27, 78] on icon at bounding box center [29, 81] width 10 height 12
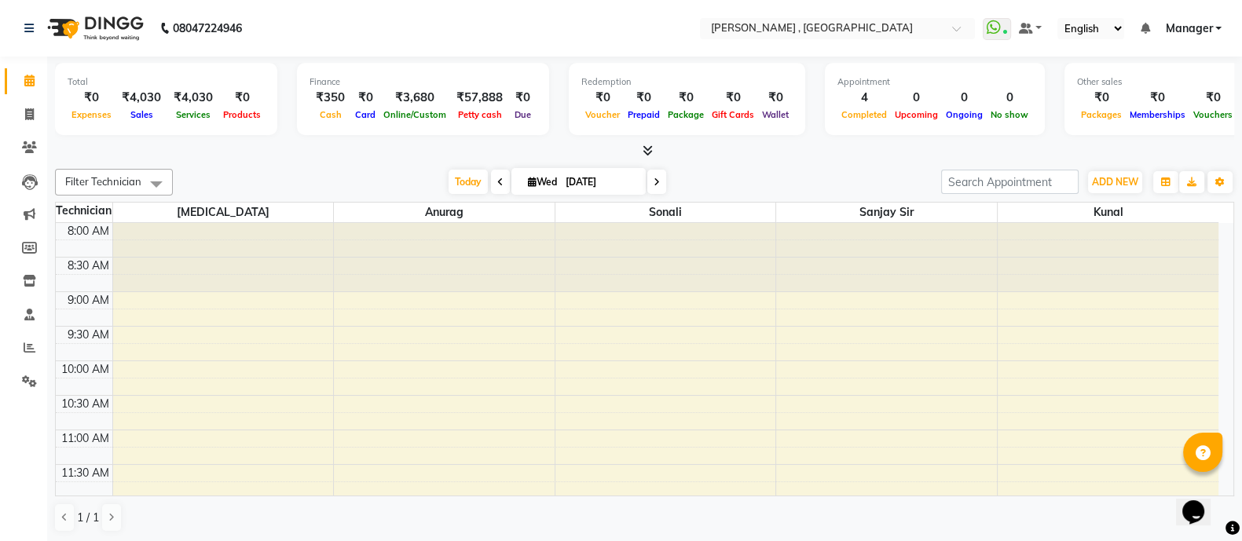
click at [637, 147] on span at bounding box center [644, 151] width 16 height 16
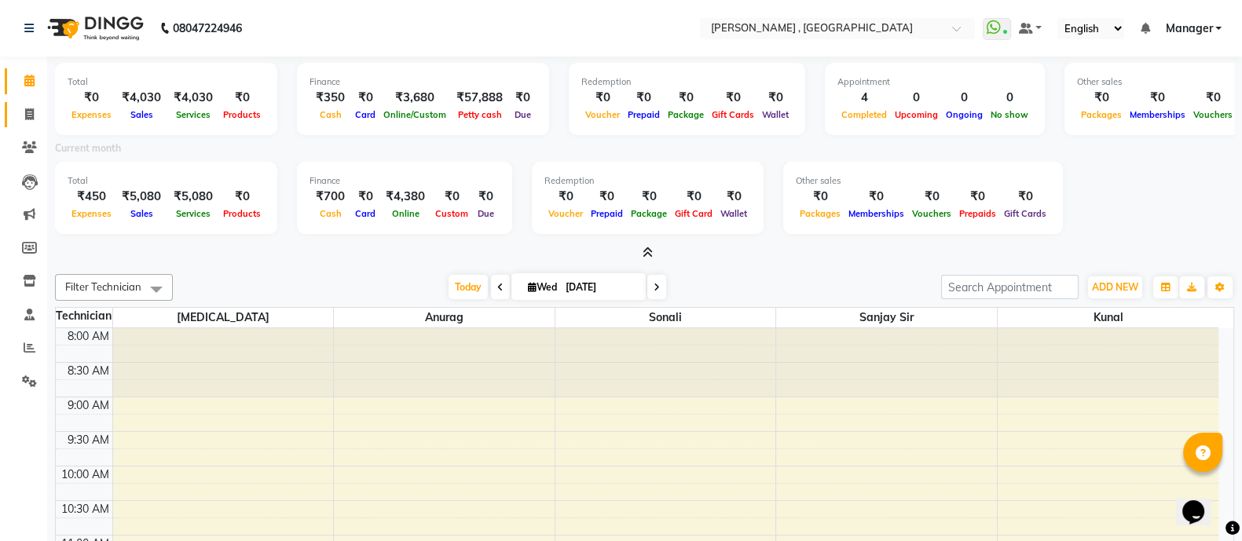
click at [35, 126] on link "Invoice" at bounding box center [24, 115] width 38 height 26
select select "6445"
select select "service"
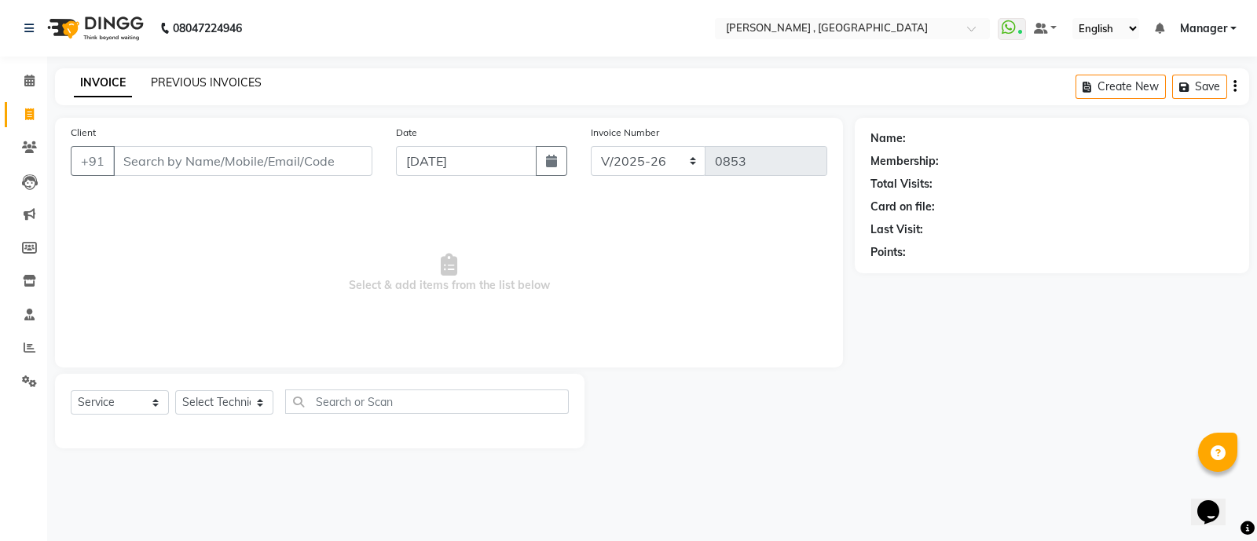
click at [173, 88] on link "PREVIOUS INVOICES" at bounding box center [206, 82] width 111 height 14
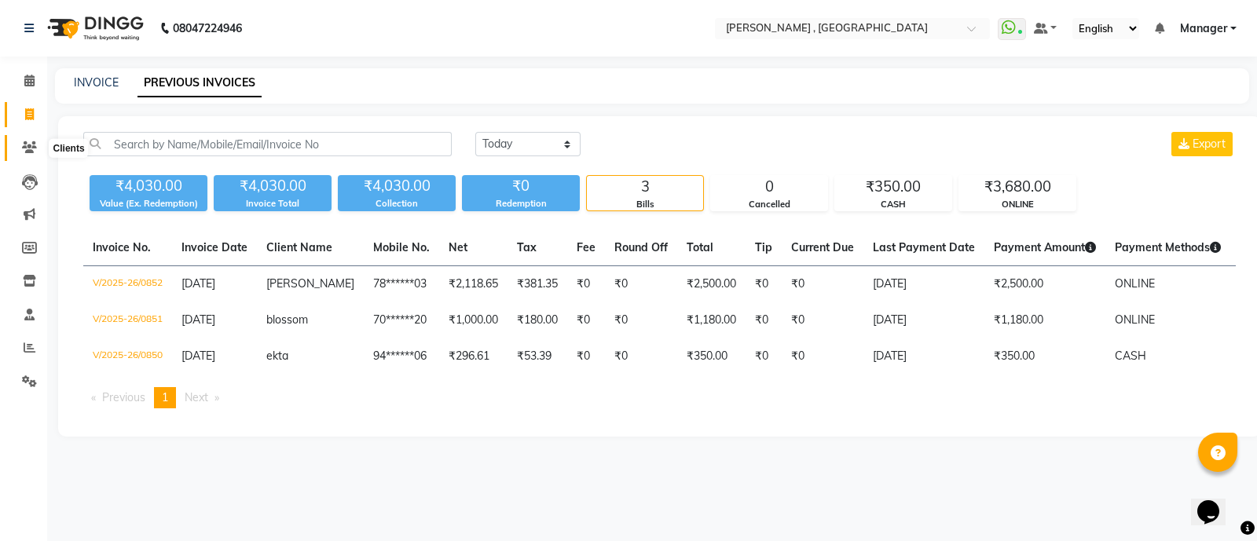
click at [20, 144] on span at bounding box center [29, 148] width 27 height 18
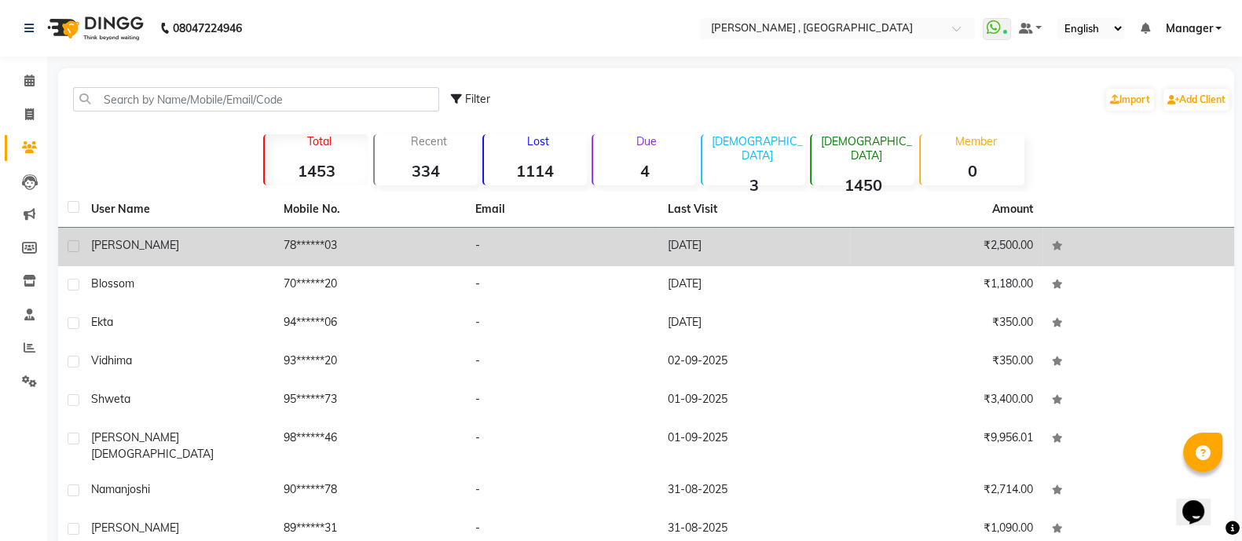
click at [194, 240] on div "[PERSON_NAME]" at bounding box center [178, 245] width 174 height 16
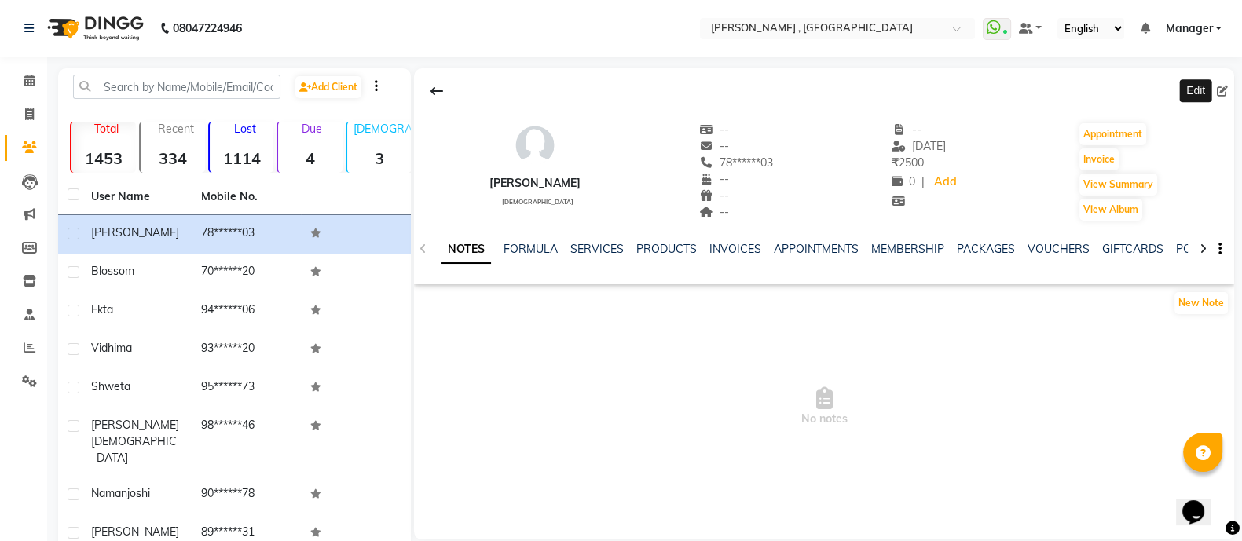
click at [1217, 97] on span at bounding box center [1225, 91] width 17 height 16
click at [1223, 83] on span at bounding box center [1225, 91] width 17 height 16
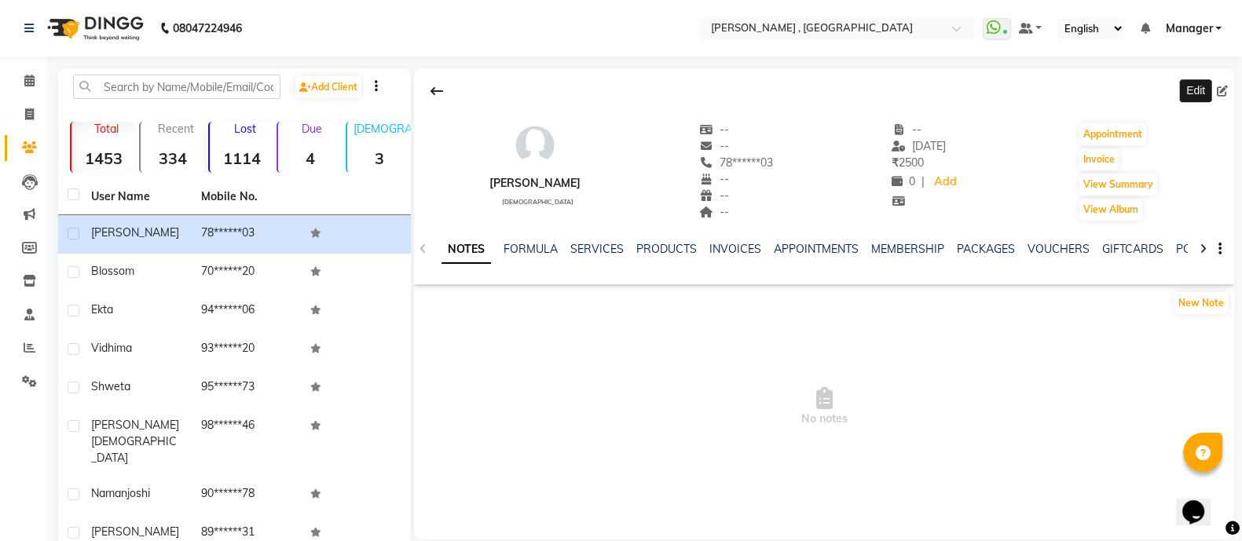
click at [1224, 88] on icon at bounding box center [1222, 91] width 11 height 11
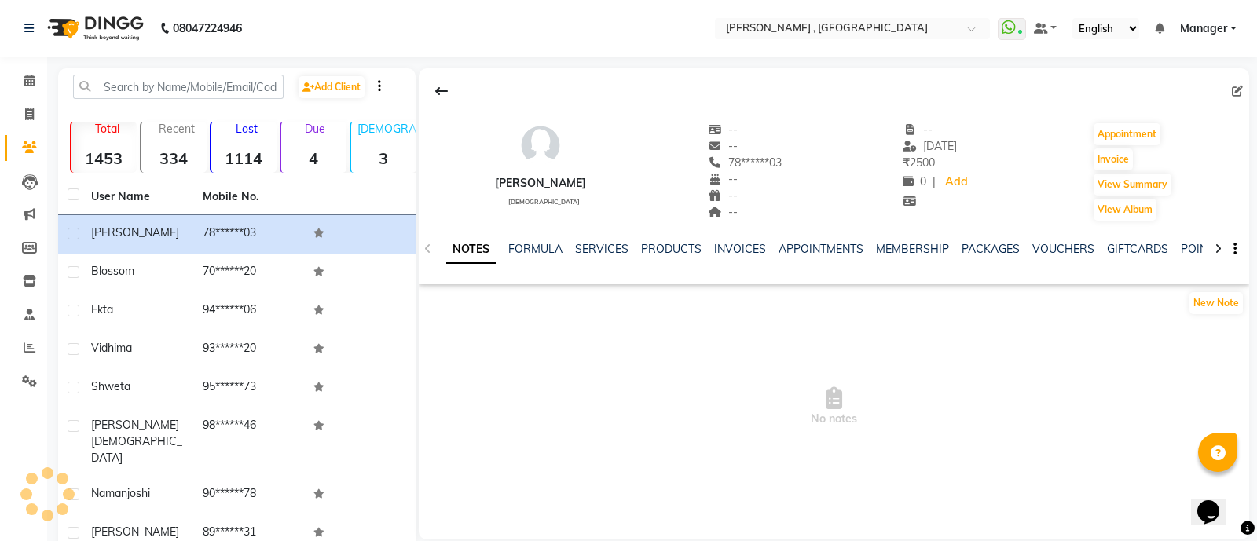
select select "21"
select select "[DEMOGRAPHIC_DATA]"
